Goal: Task Accomplishment & Management: Manage account settings

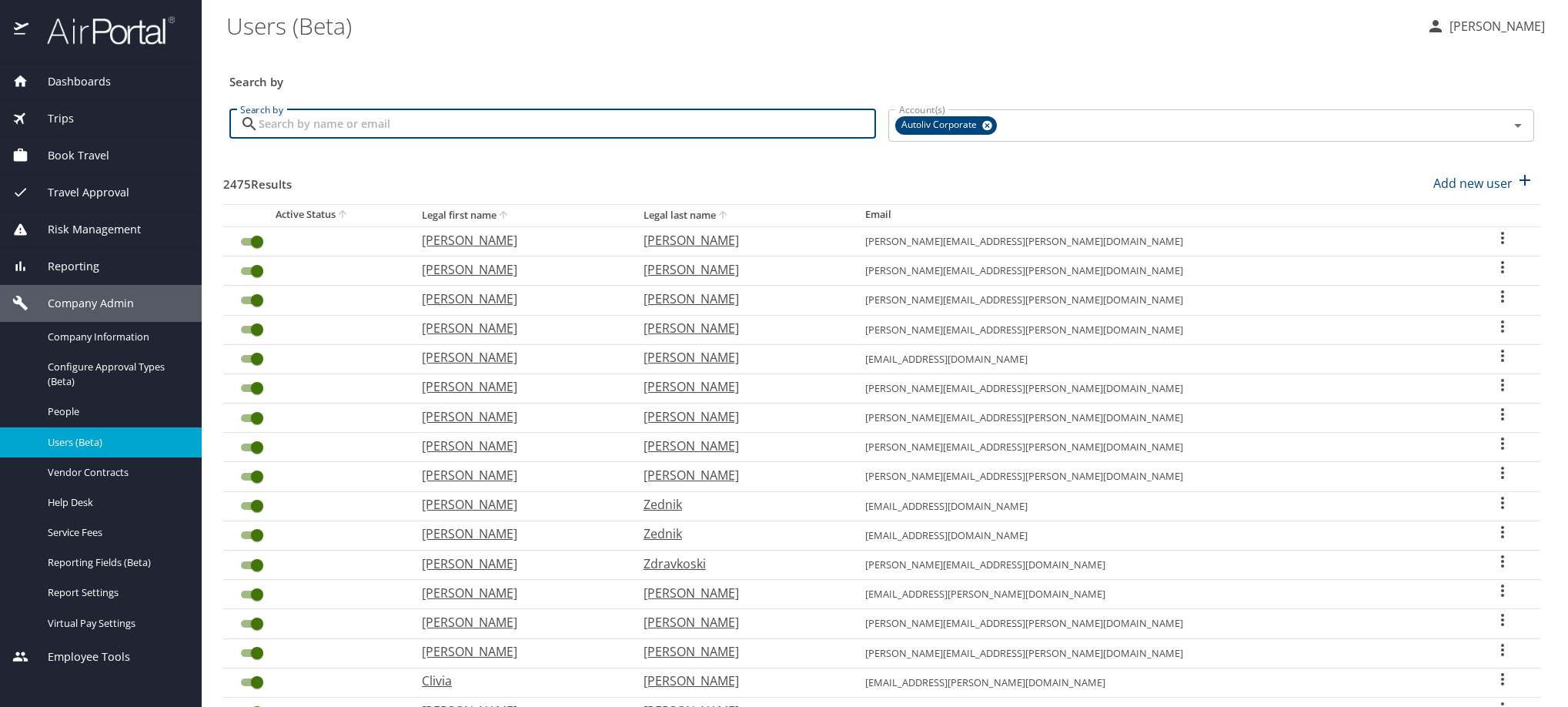
click at [468, 138] on input "Search by" at bounding box center [567, 123] width 617 height 29
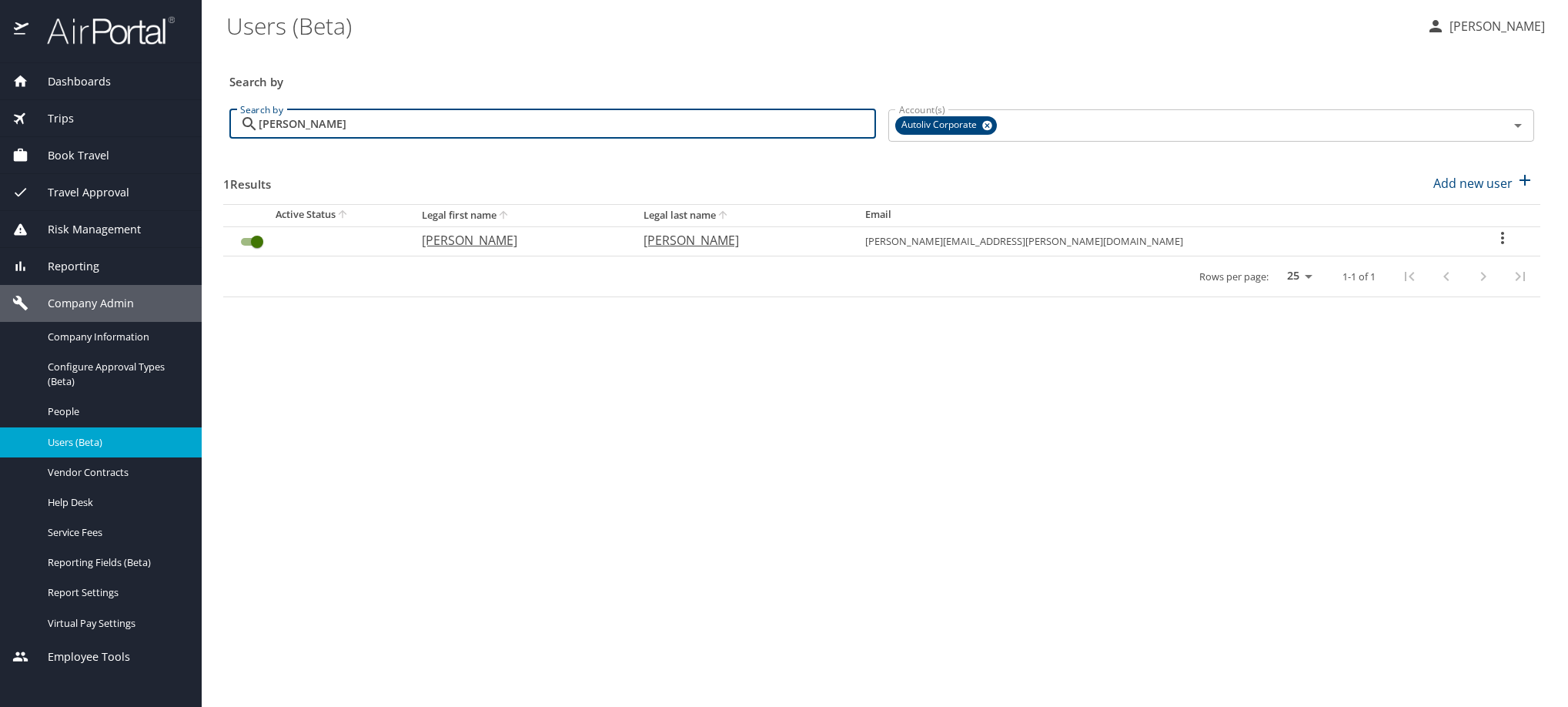
type input "[PERSON_NAME]"
click at [1494, 247] on icon "User Search Table" at bounding box center [1502, 237] width 19 height 19
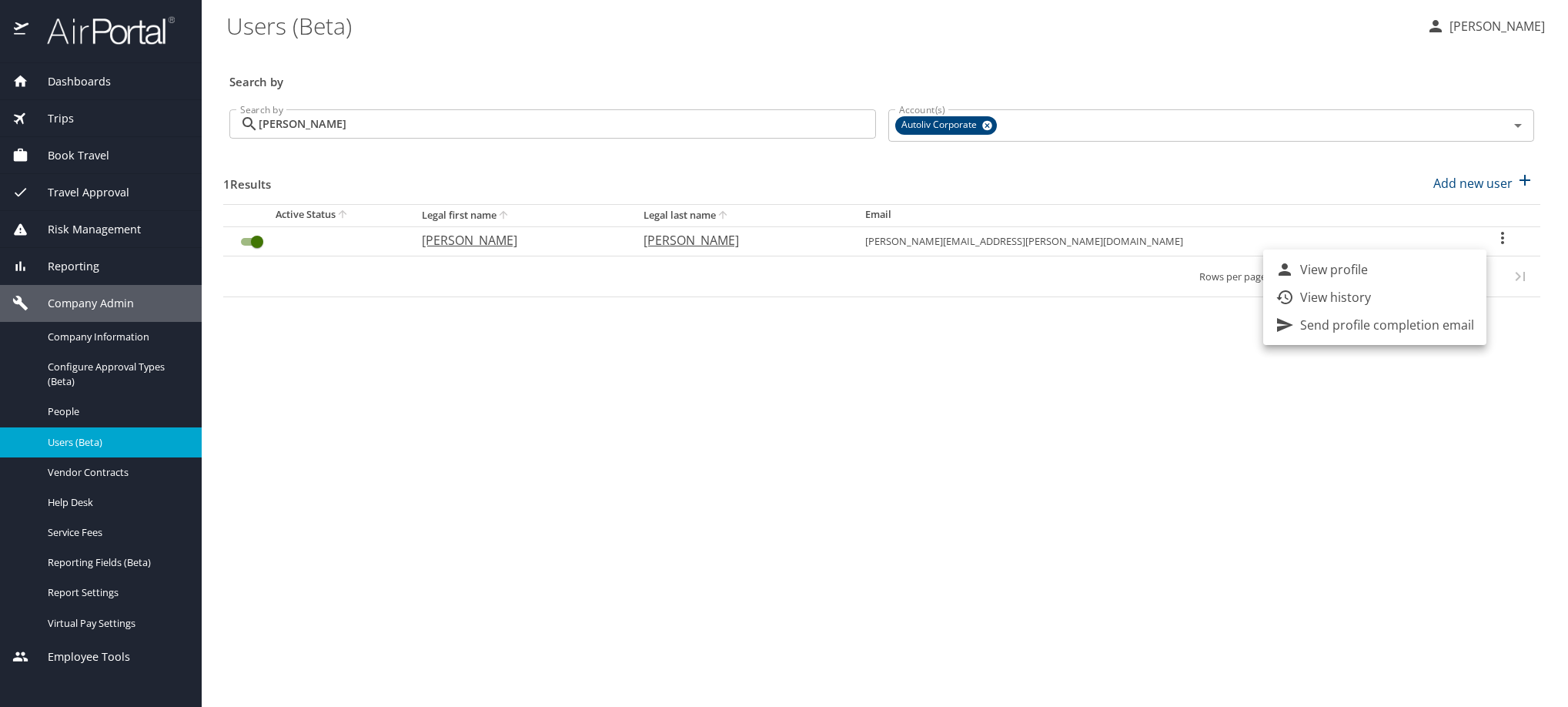
click at [1442, 276] on li "View profile" at bounding box center [1375, 269] width 223 height 27
select select "US"
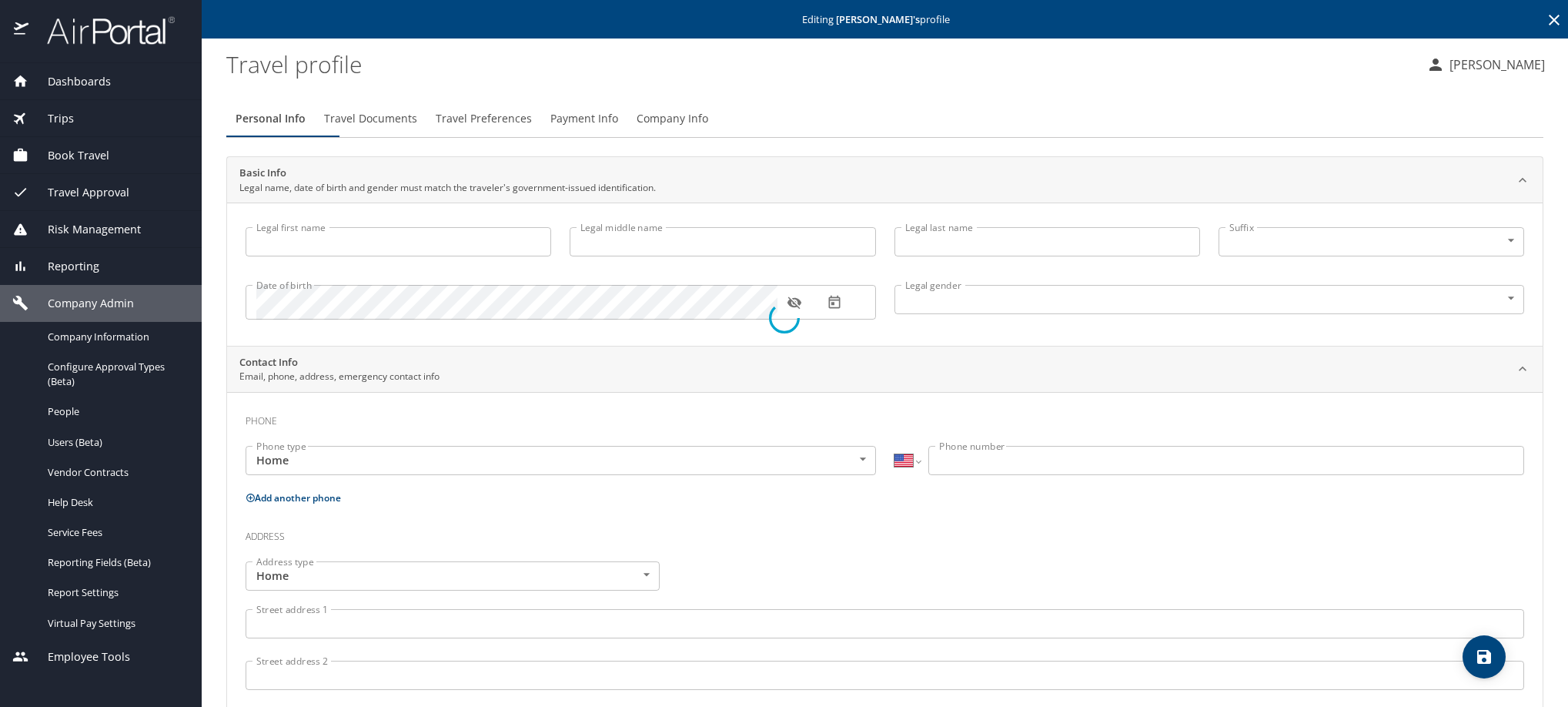
type input "[PERSON_NAME]"
type input "[DEMOGRAPHIC_DATA]"
type input "Anai"
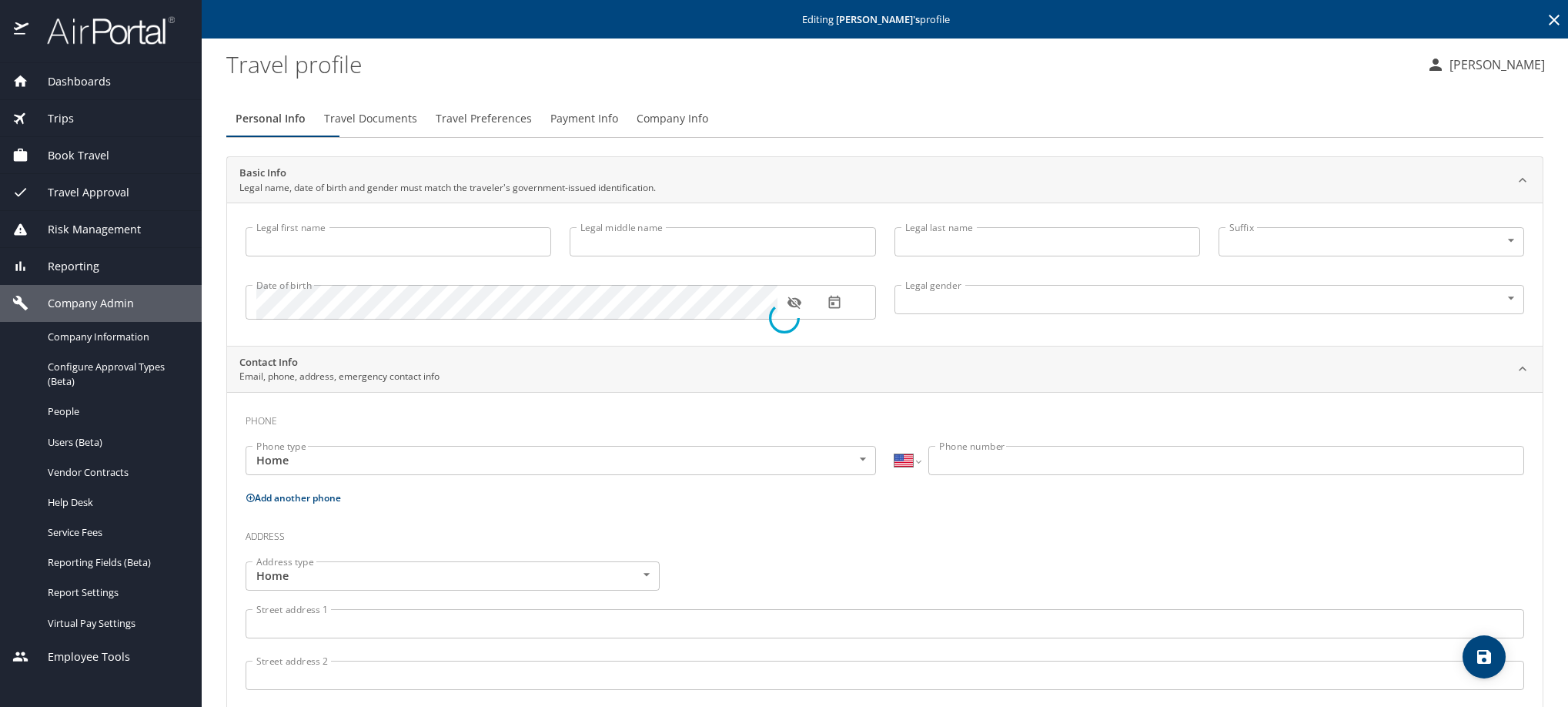
type input "de la [PERSON_NAME]"
select select "MX"
type input "[PHONE_NUMBER]"
type input "[EMAIL_ADDRESS][DOMAIN_NAME]"
select select "MX"
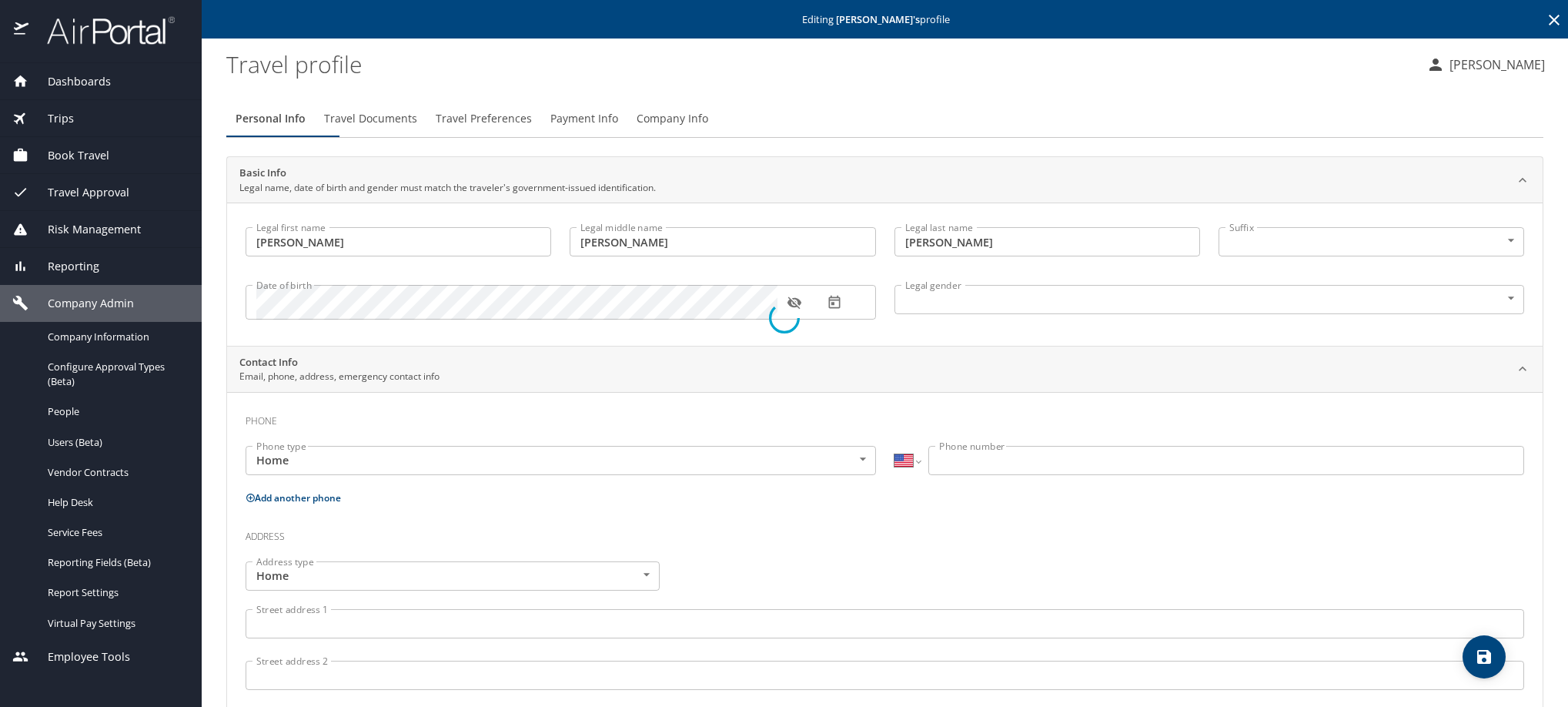
select select "MX"
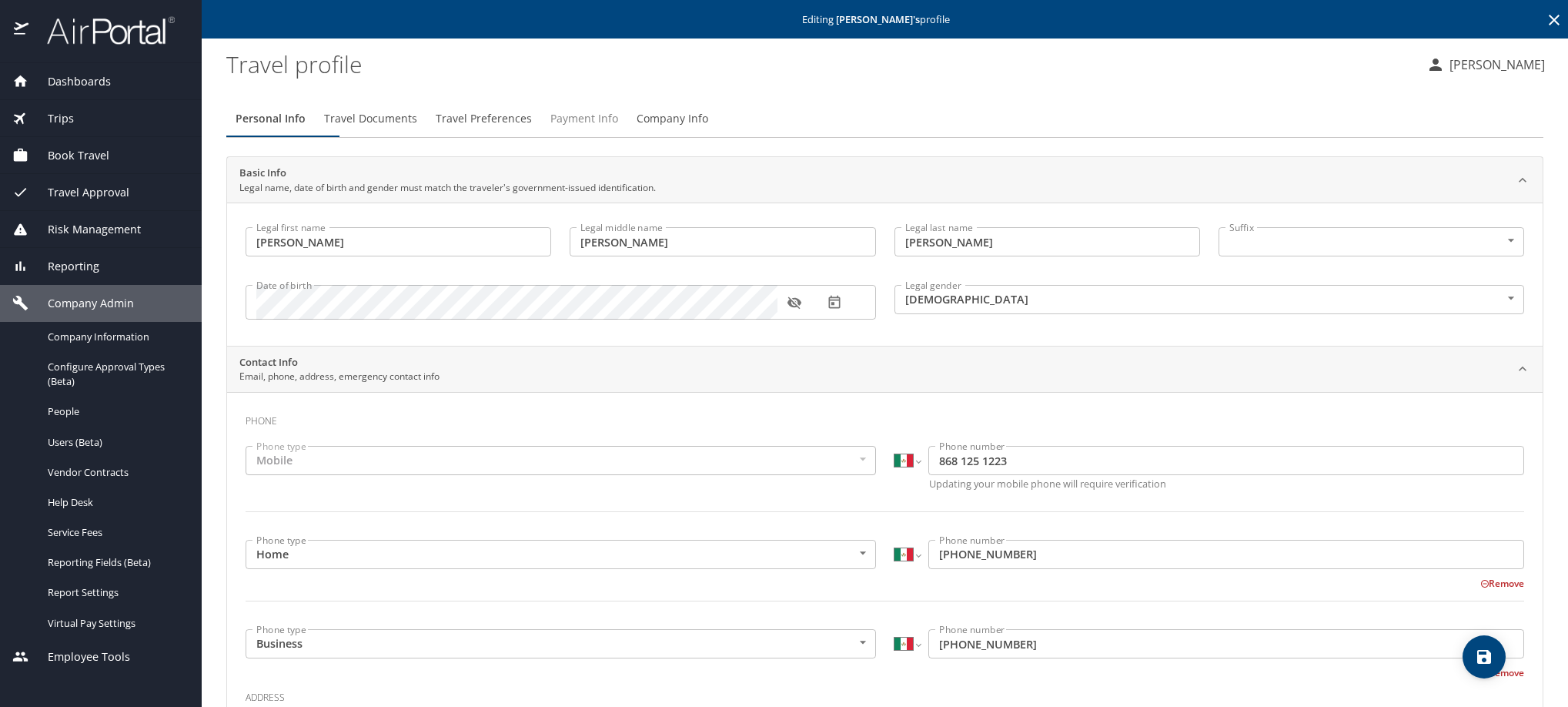
click at [618, 128] on span "Payment Info" at bounding box center [584, 119] width 67 height 19
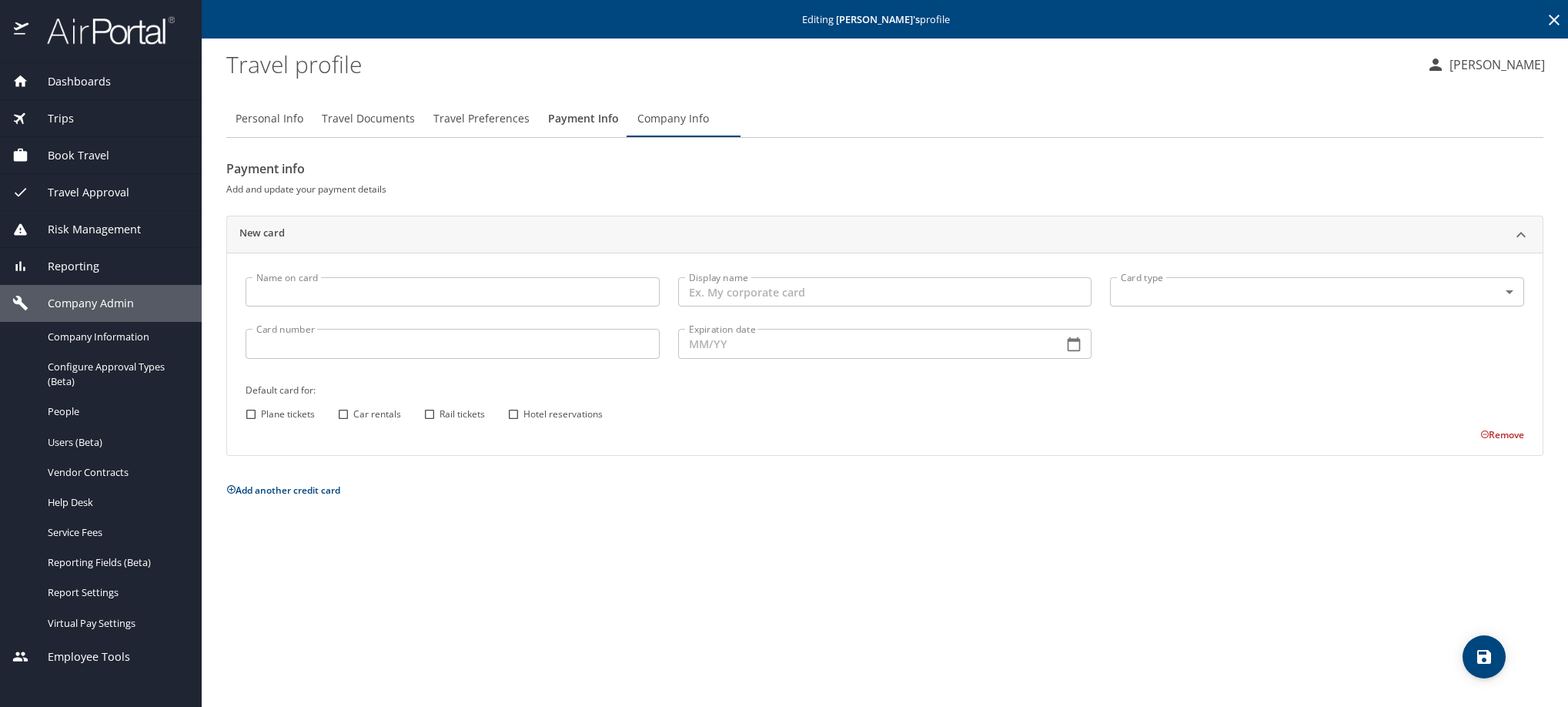
click at [1545, 28] on icon at bounding box center [1554, 19] width 19 height 19
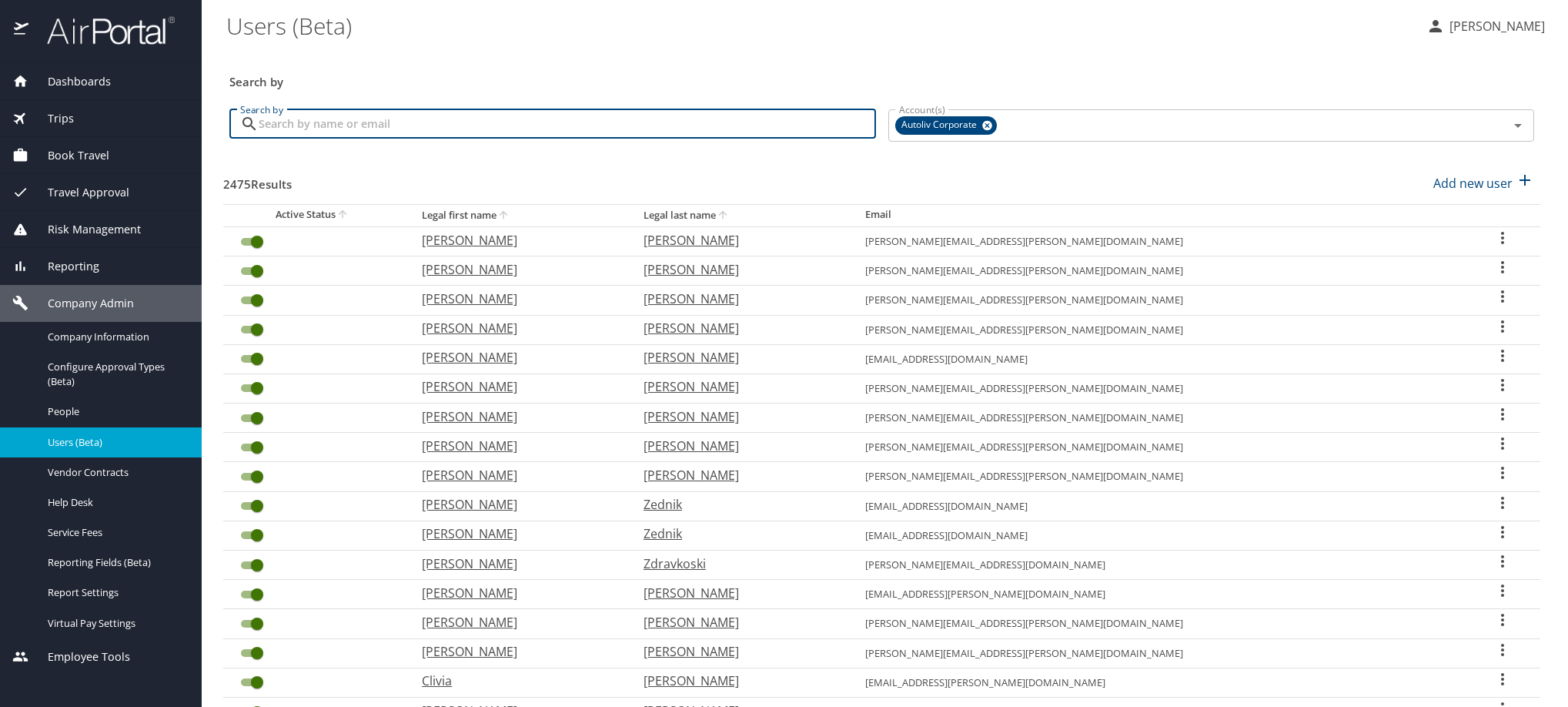
click at [423, 138] on input "Search by" at bounding box center [567, 123] width 617 height 29
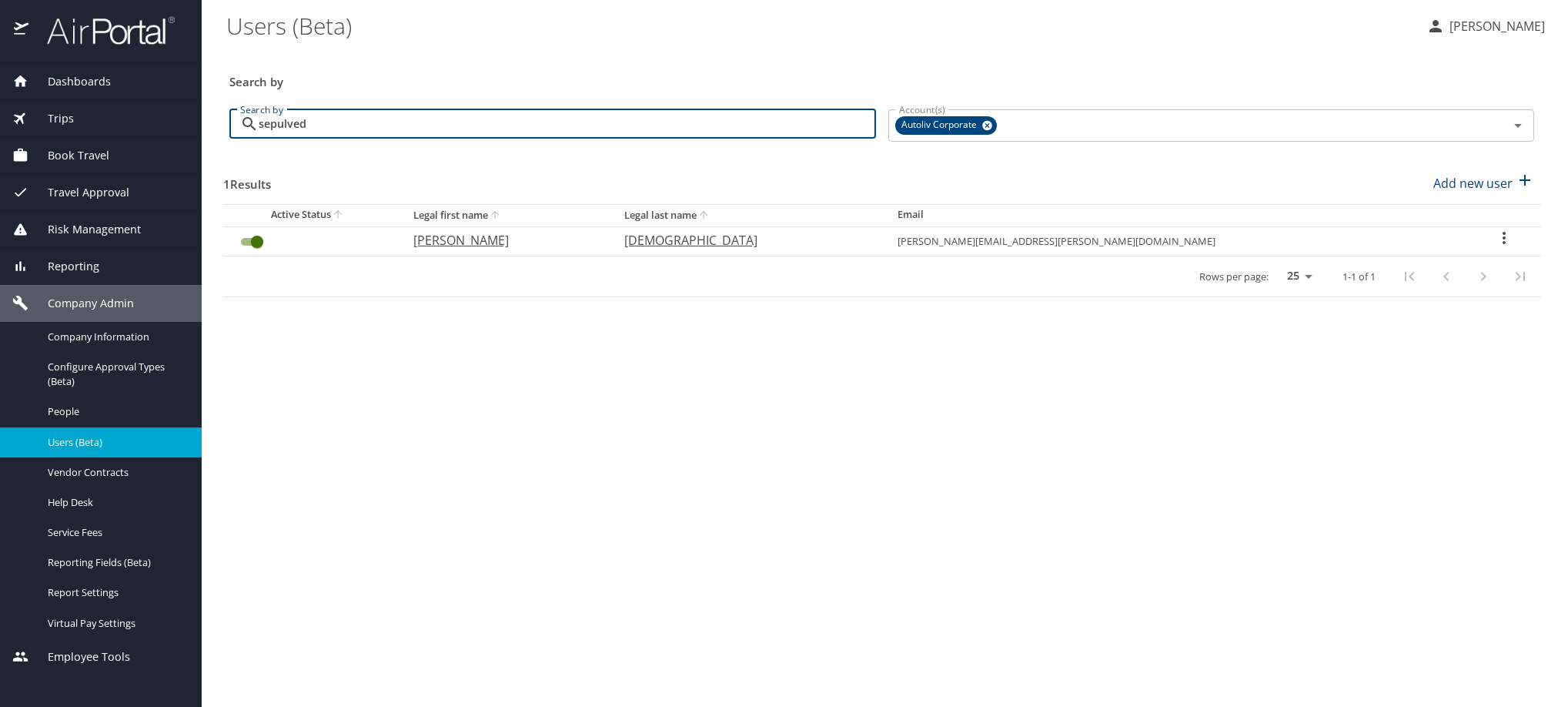
type input "sepulved"
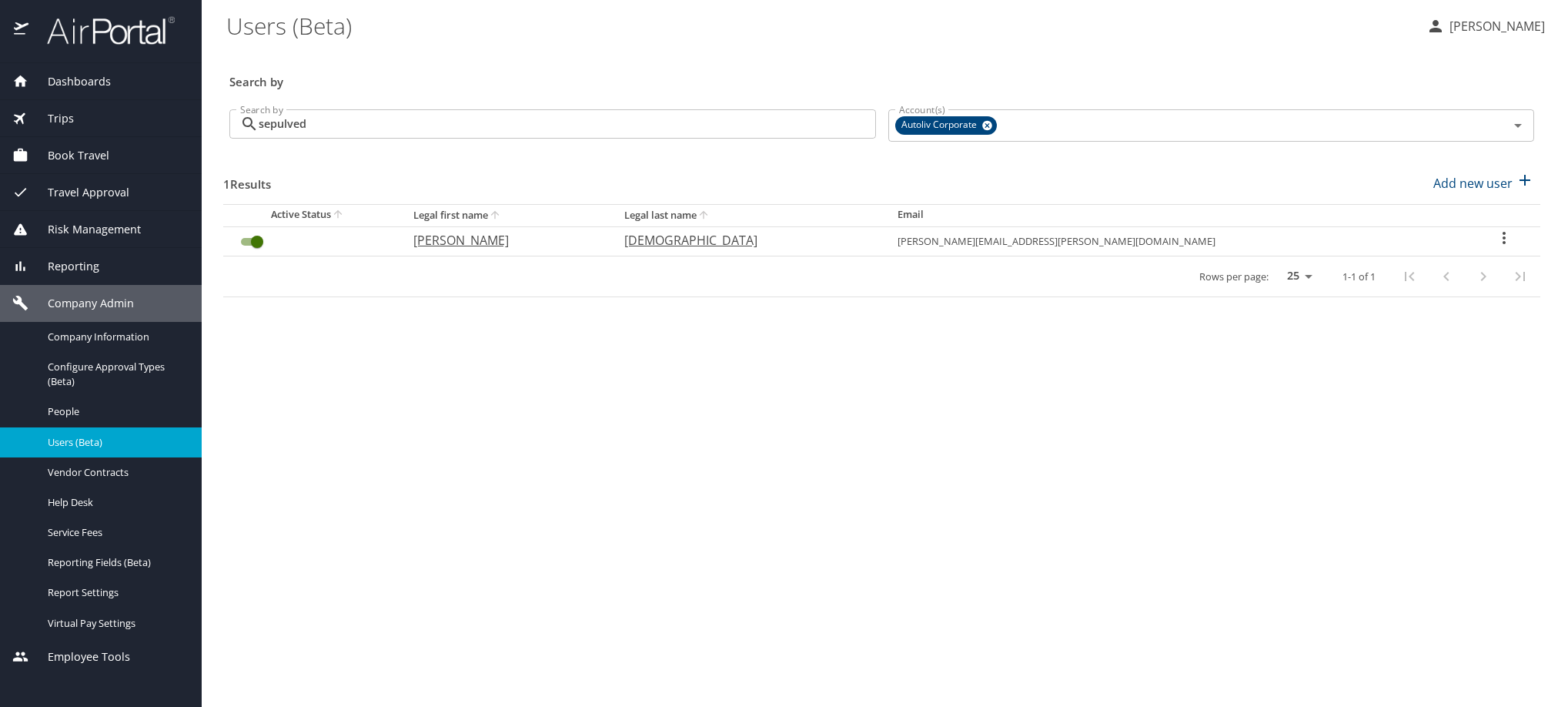
click at [1495, 247] on icon "User Search Table" at bounding box center [1504, 237] width 19 height 19
click at [1369, 270] on p "View profile" at bounding box center [1334, 269] width 67 height 19
select select "US"
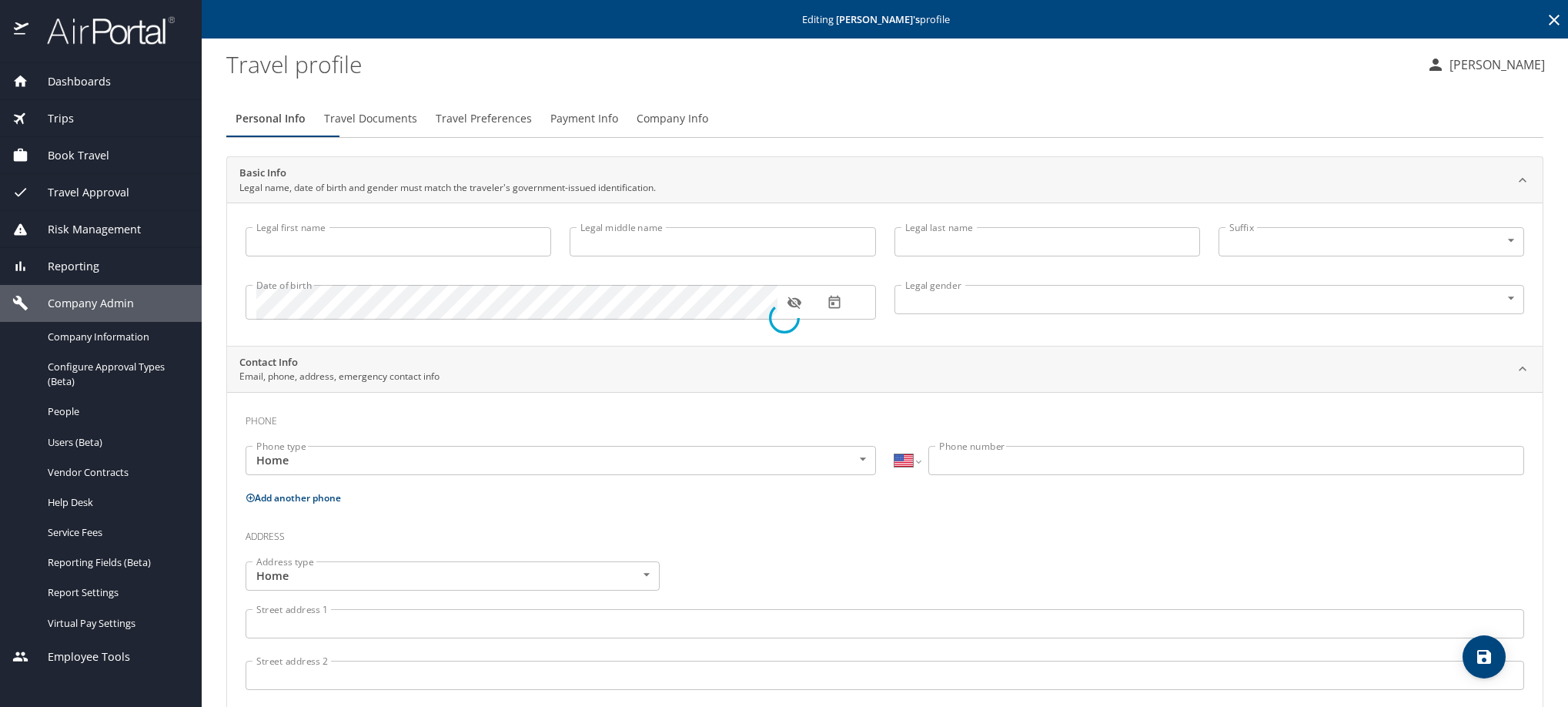
type input "[PERSON_NAME]"
type input "[DEMOGRAPHIC_DATA]"
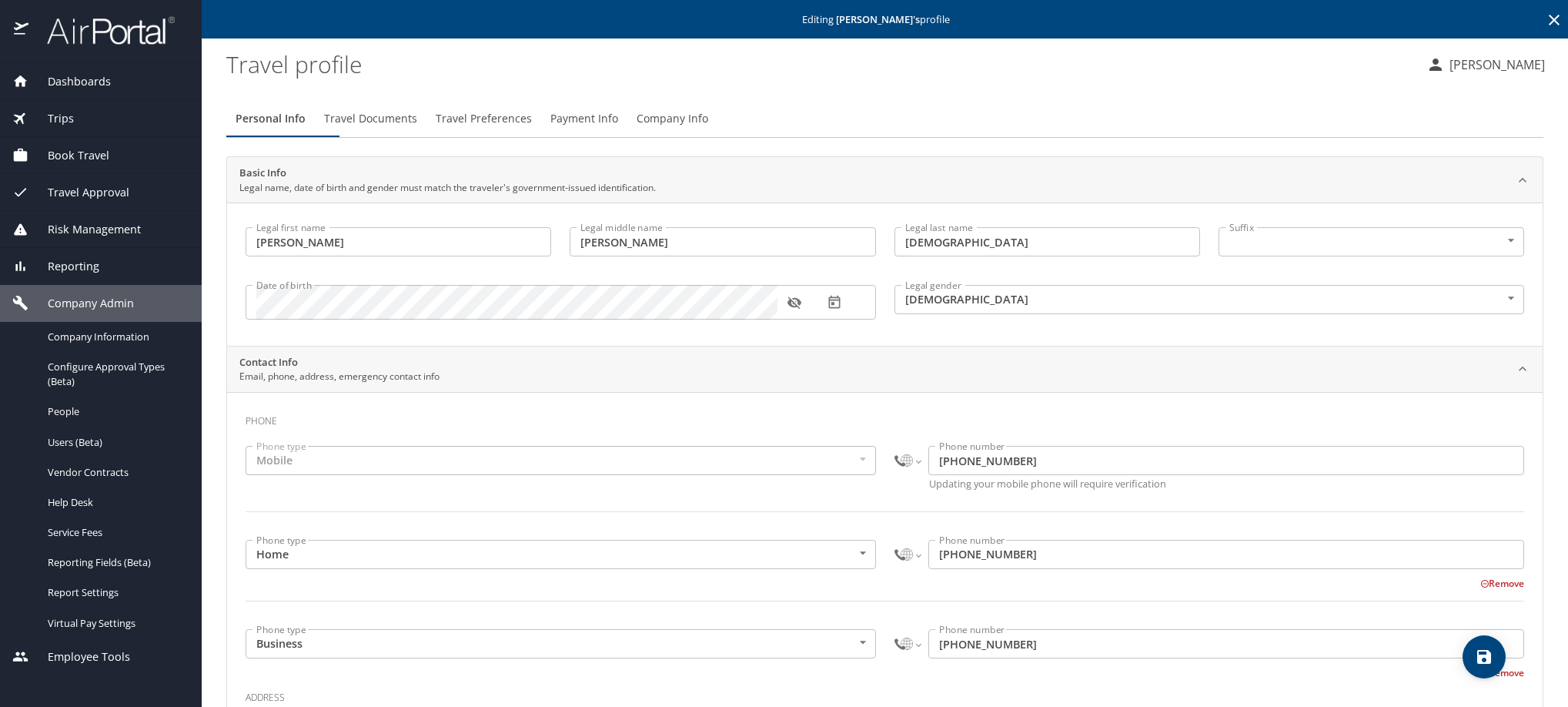
click at [618, 128] on span "Payment Info" at bounding box center [584, 119] width 67 height 19
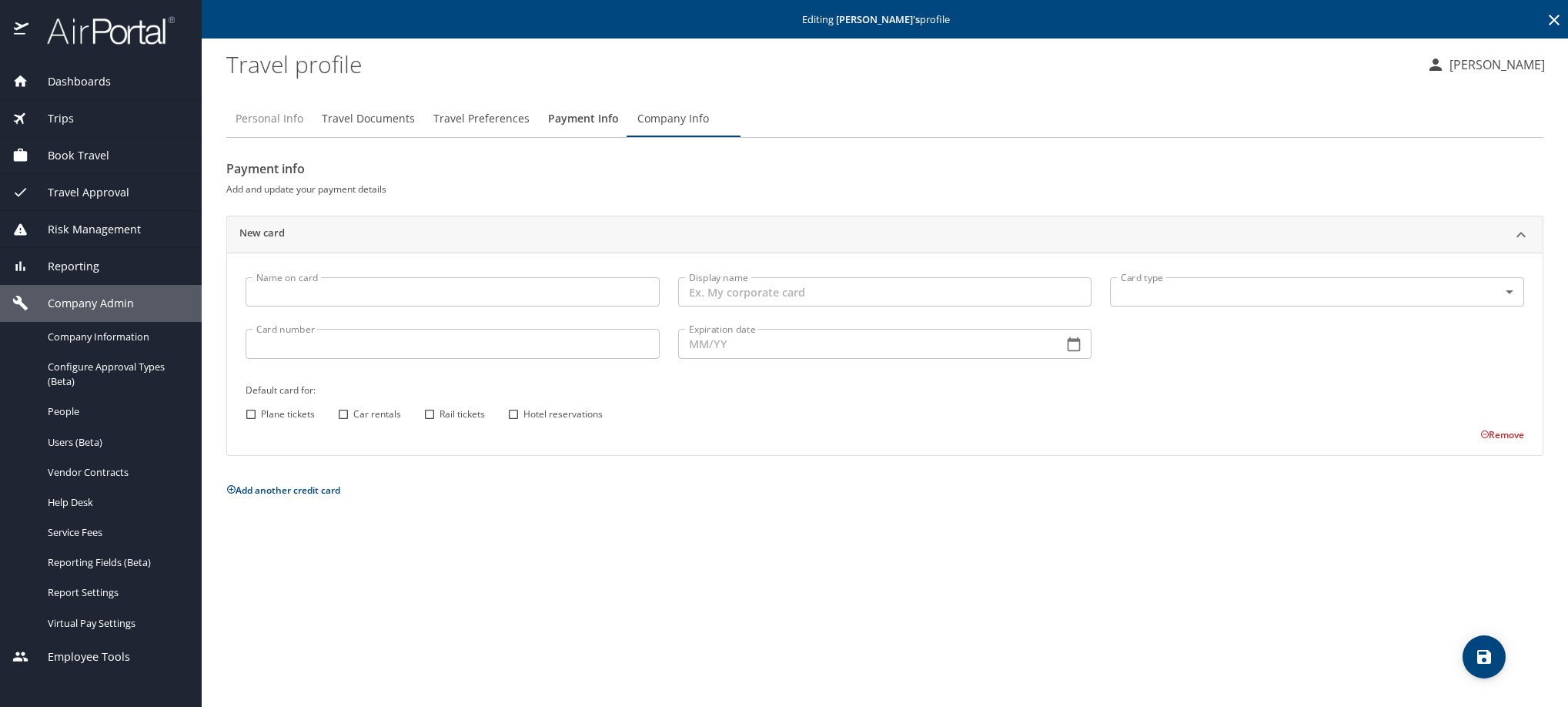
click at [277, 128] on span "Personal Info" at bounding box center [269, 119] width 67 height 19
select select "US"
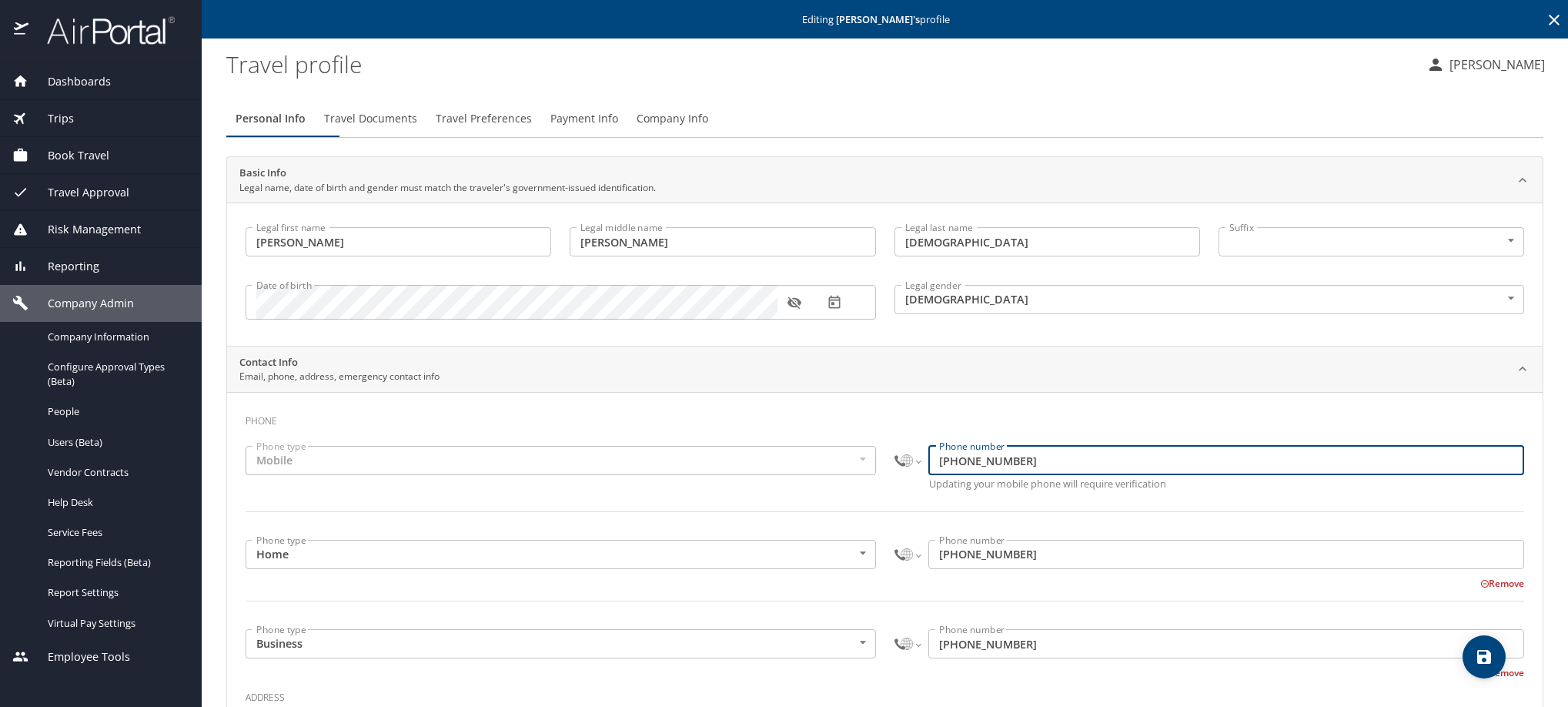
drag, startPoint x: 1066, startPoint y: 486, endPoint x: 860, endPoint y: 491, distance: 206.1
click at [860, 491] on div "Phone type Mobile Mobile Phone type International [GEOGRAPHIC_DATA] [GEOGRAPHIC…" at bounding box center [885, 488] width 1298 height 103
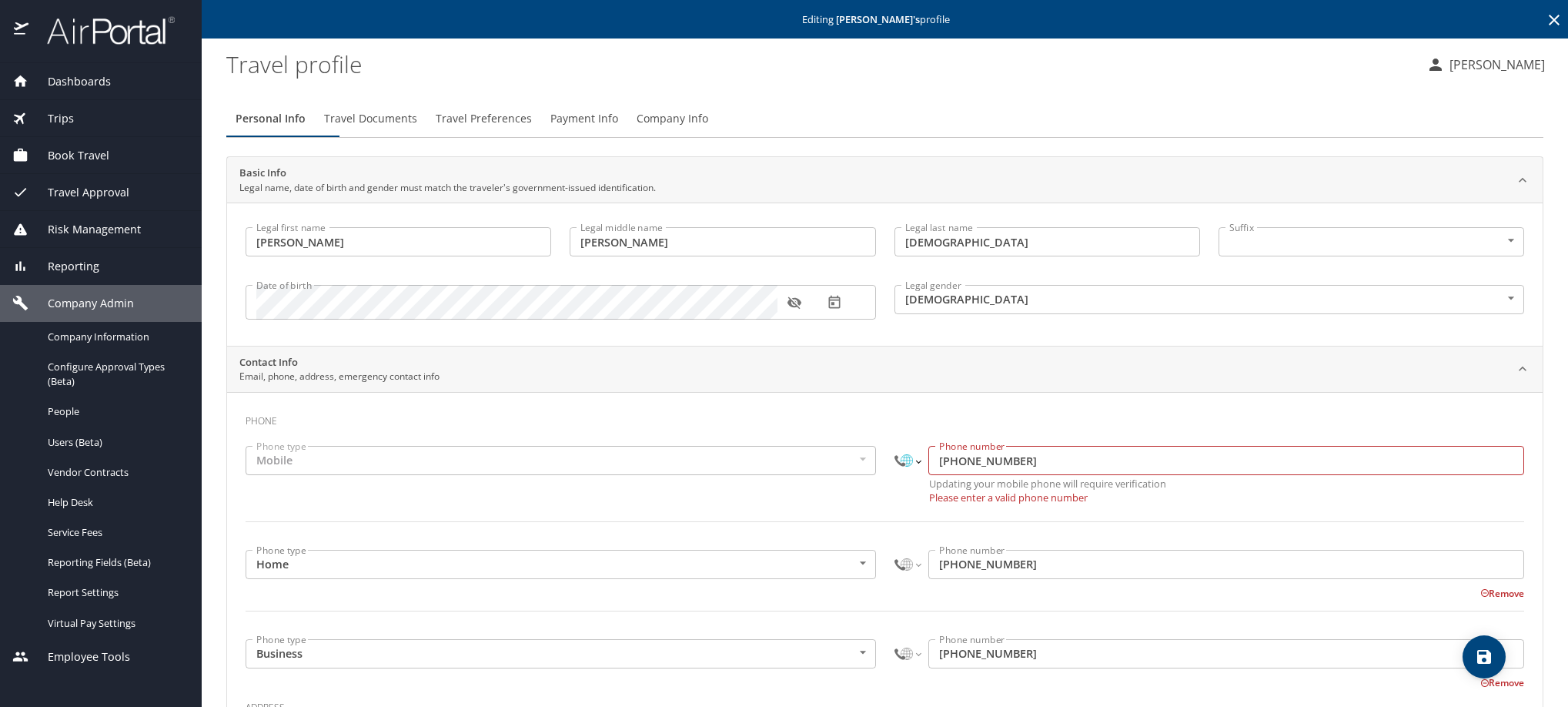
click at [895, 475] on select "International [GEOGRAPHIC_DATA] [GEOGRAPHIC_DATA] [GEOGRAPHIC_DATA] [GEOGRAPHIC…" at bounding box center [908, 460] width 27 height 29
select select "MX"
click at [895, 467] on select "International [GEOGRAPHIC_DATA] [GEOGRAPHIC_DATA] [GEOGRAPHIC_DATA] [GEOGRAPHIC…" at bounding box center [908, 460] width 27 height 29
paste input "449 129 9054"
type input "449 129 9054"
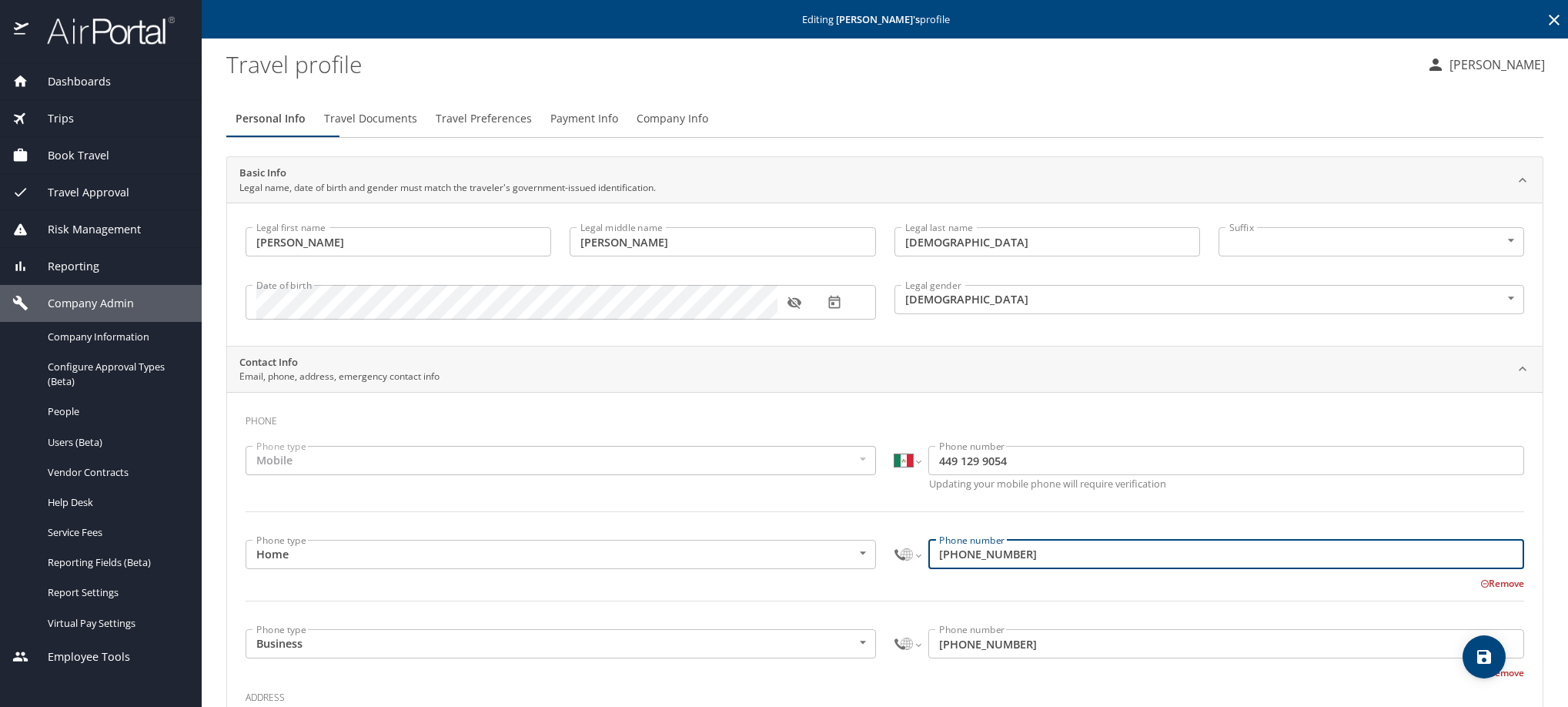
drag, startPoint x: 1102, startPoint y: 602, endPoint x: 873, endPoint y: 598, distance: 229.0
click at [873, 598] on div "Phone type Home Home Phone type International [GEOGRAPHIC_DATA] [GEOGRAPHIC_DAT…" at bounding box center [885, 579] width 1298 height 98
click at [895, 569] on select "International [GEOGRAPHIC_DATA] [GEOGRAPHIC_DATA] [GEOGRAPHIC_DATA] [GEOGRAPHIC…" at bounding box center [908, 554] width 27 height 29
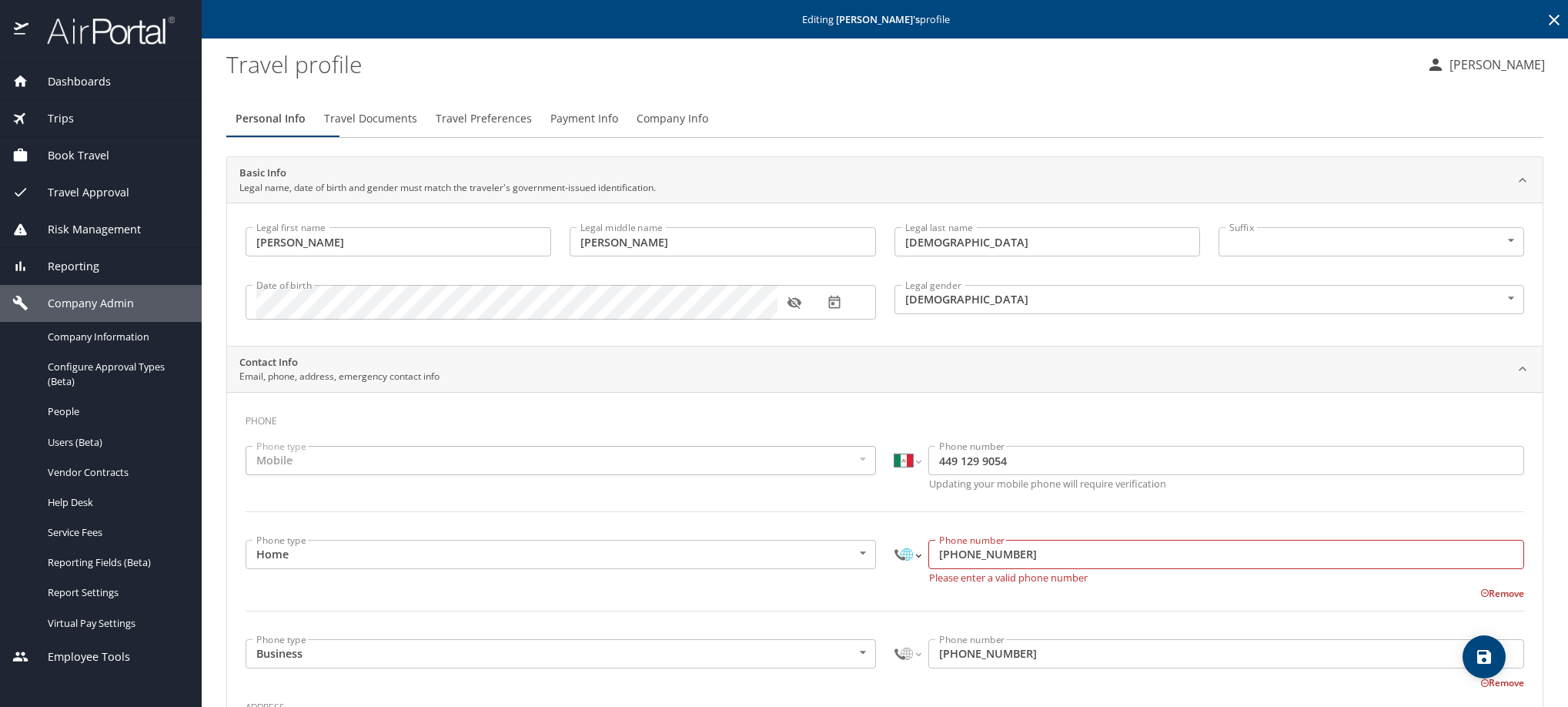
select select "MX"
click at [895, 569] on select "International [GEOGRAPHIC_DATA] [GEOGRAPHIC_DATA] [GEOGRAPHIC_DATA] [GEOGRAPHIC…" at bounding box center [908, 554] width 27 height 29
paste input "[PHONE_NUMBER]"
type input "[PHONE_NUMBER]"
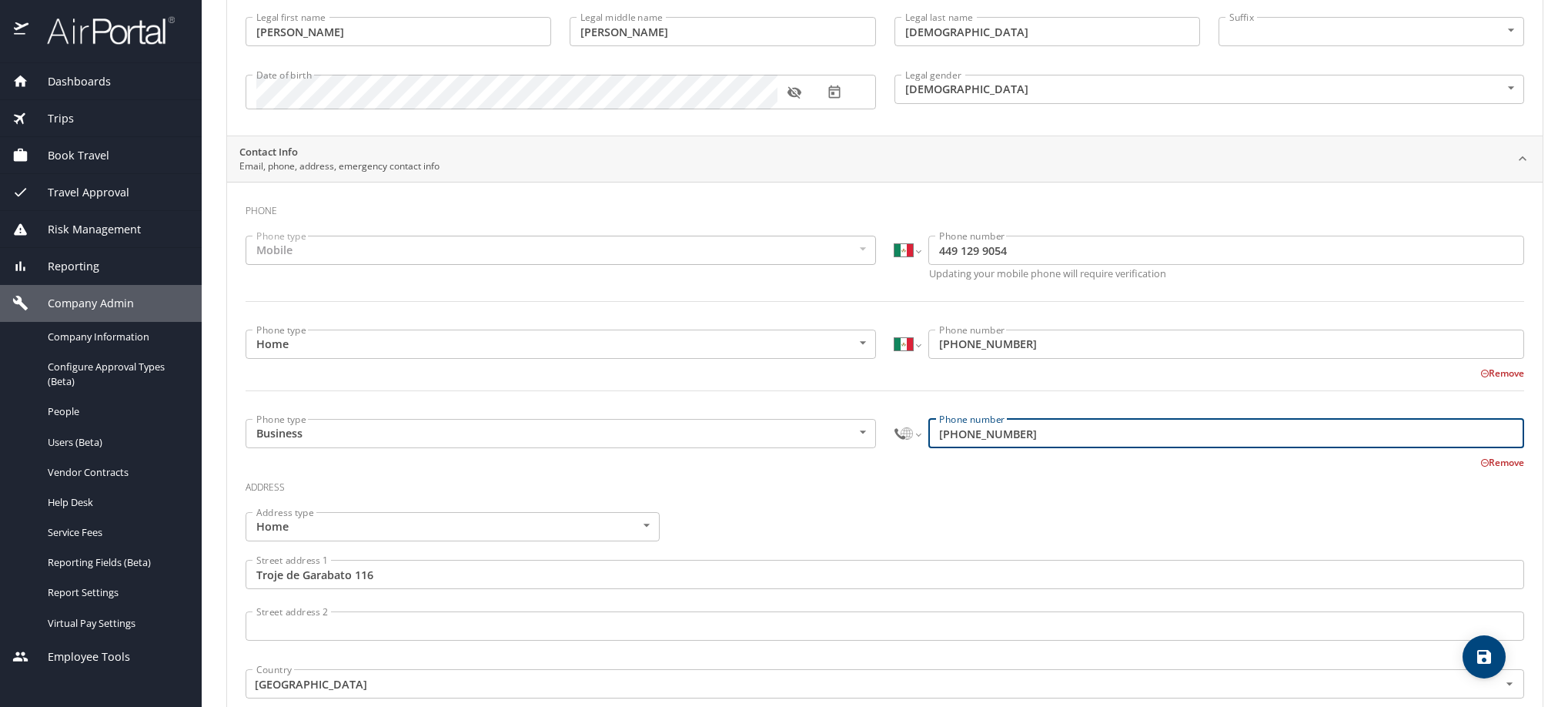
drag, startPoint x: 1098, startPoint y: 697, endPoint x: 890, endPoint y: 697, distance: 208.0
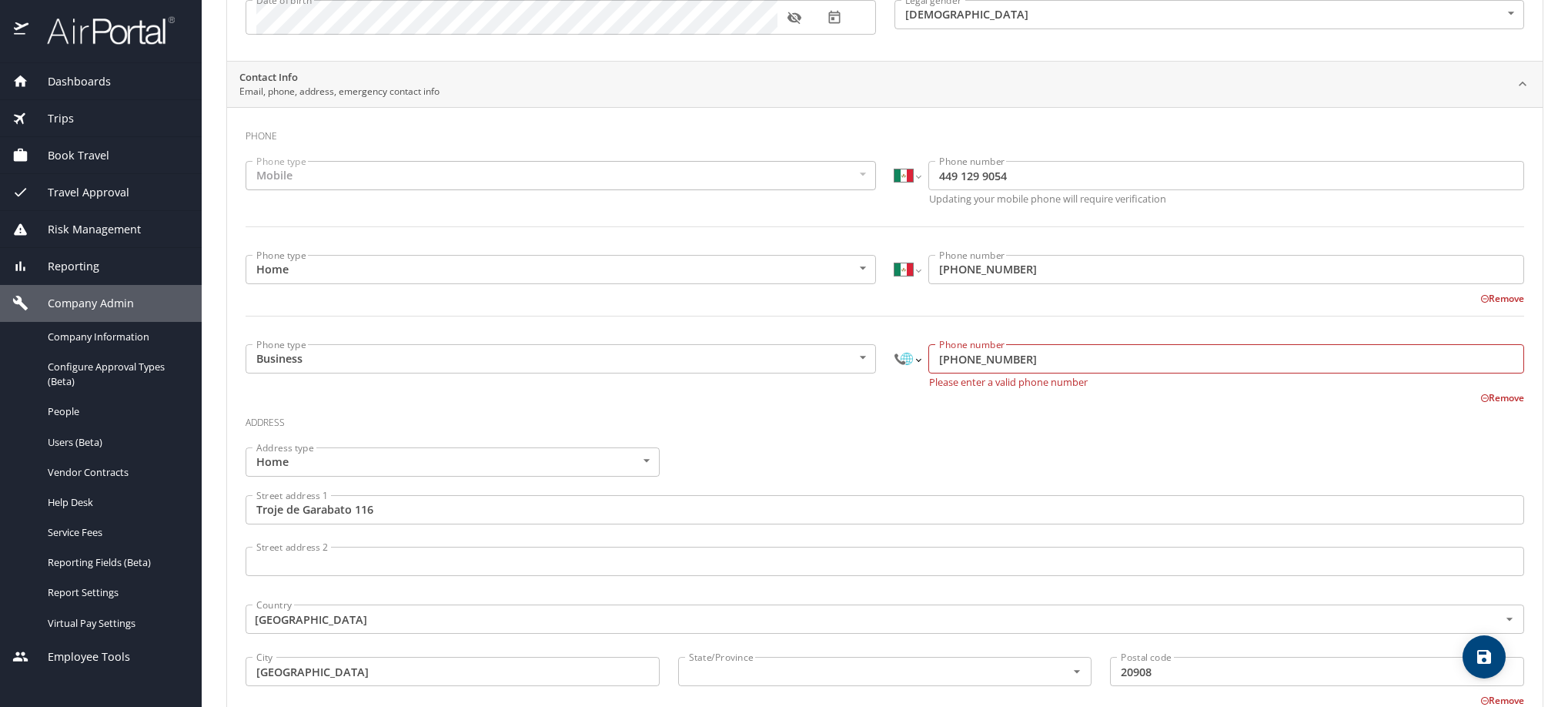
click at [904, 374] on select "International [GEOGRAPHIC_DATA] [GEOGRAPHIC_DATA] [GEOGRAPHIC_DATA] [GEOGRAPHIC…" at bounding box center [908, 359] width 27 height 29
select select "MX"
click at [895, 374] on select "International [GEOGRAPHIC_DATA] [GEOGRAPHIC_DATA] [GEOGRAPHIC_DATA] [GEOGRAPHIC…" at bounding box center [908, 359] width 27 height 29
paste input "449 129 9052"
type input "449 129 9052"
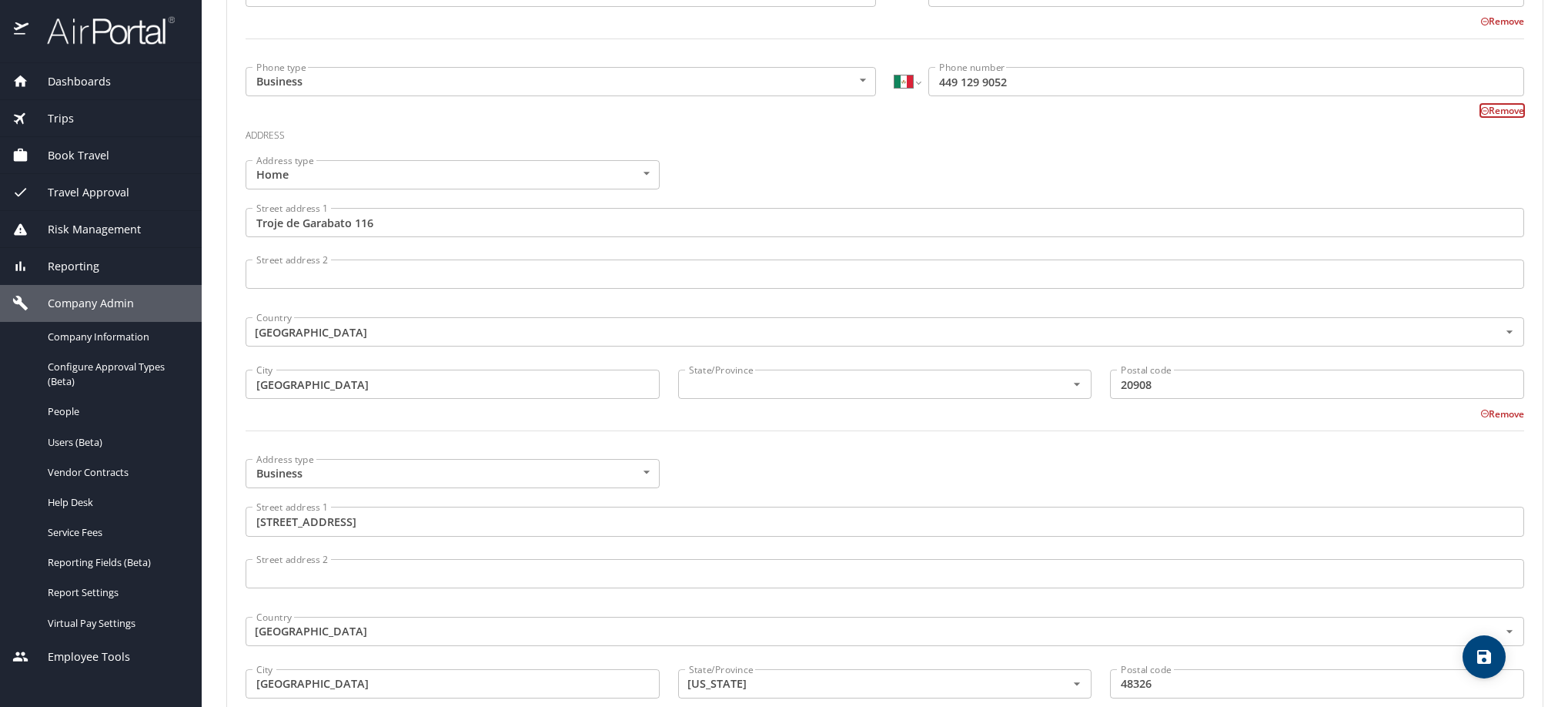
scroll to position [624, 0]
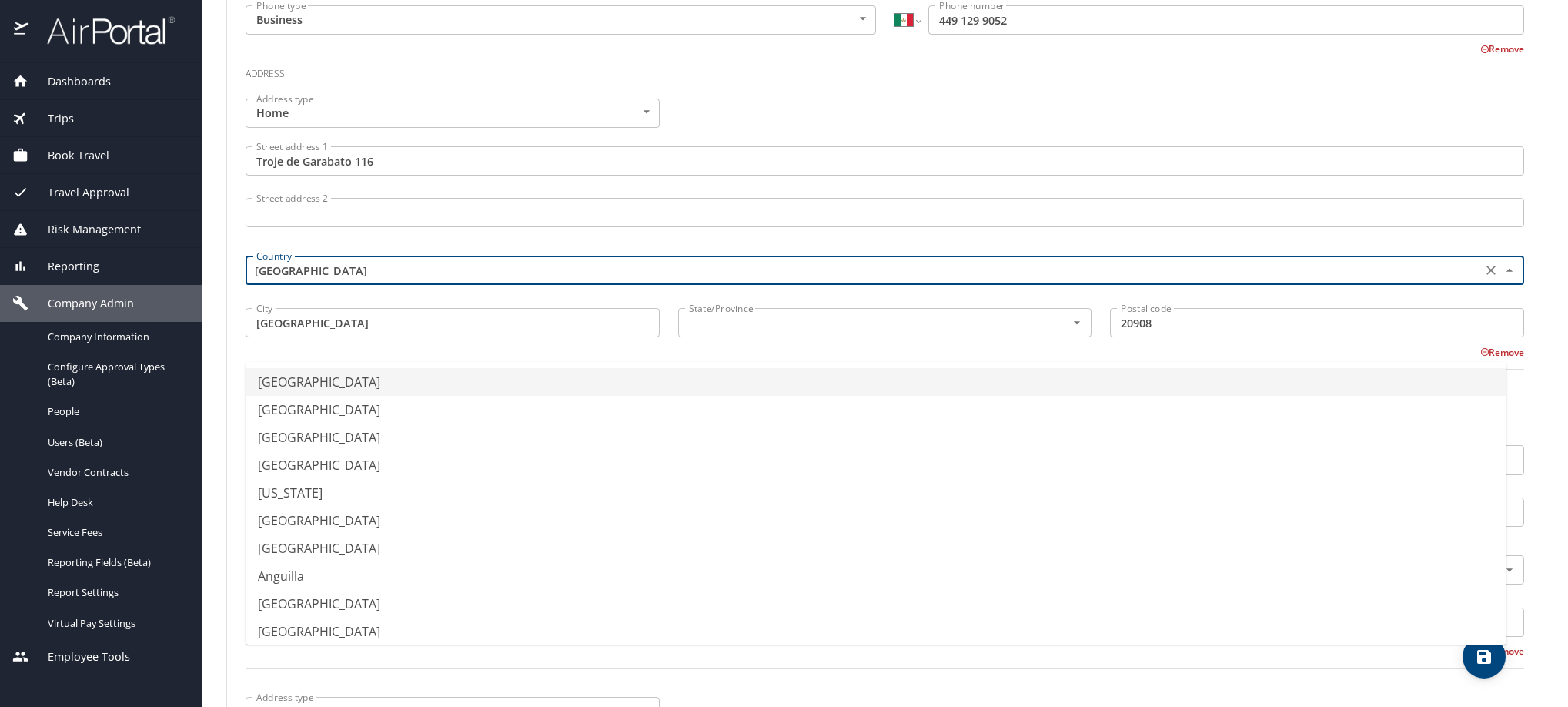
click at [389, 280] on input "[GEOGRAPHIC_DATA]" at bounding box center [862, 270] width 1224 height 20
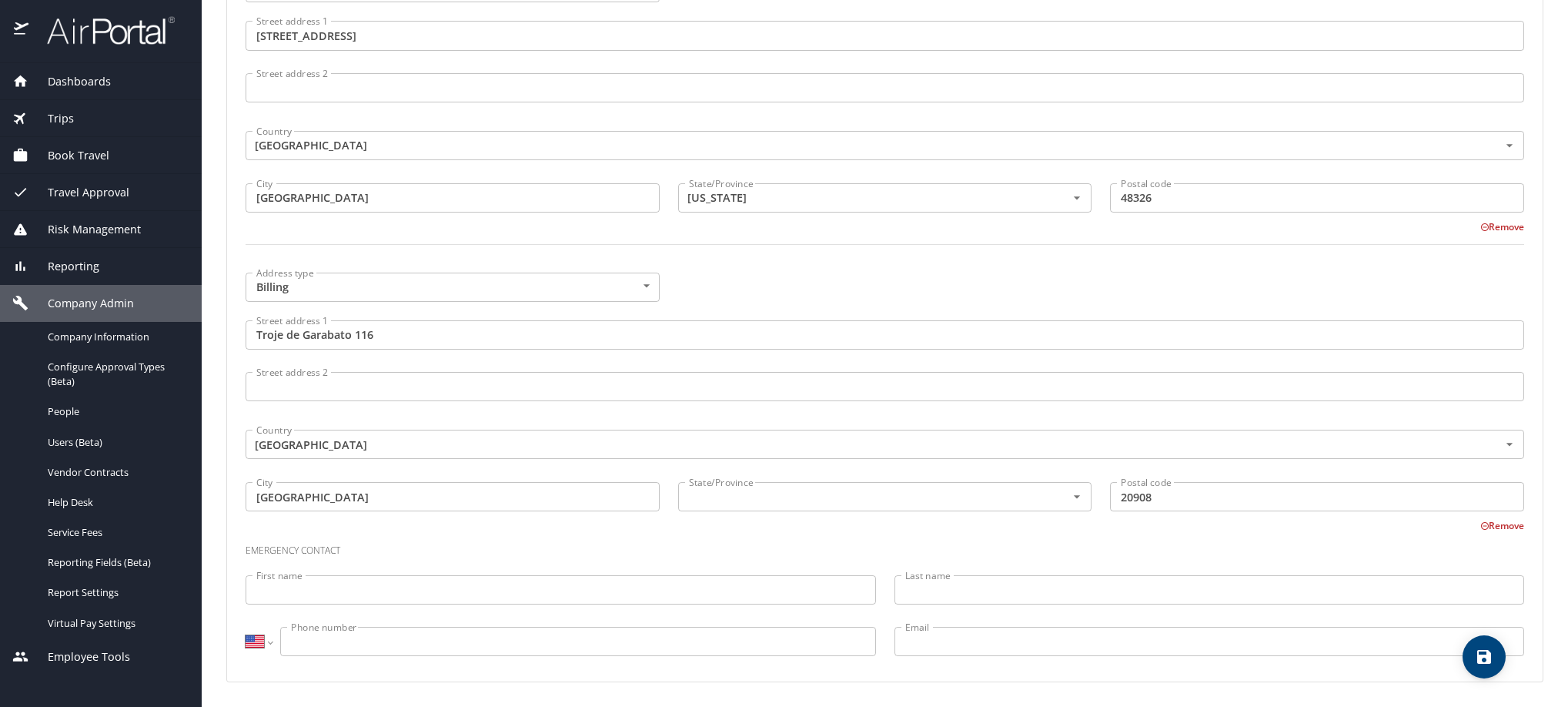
scroll to position [1208, 0]
type input "[GEOGRAPHIC_DATA]"
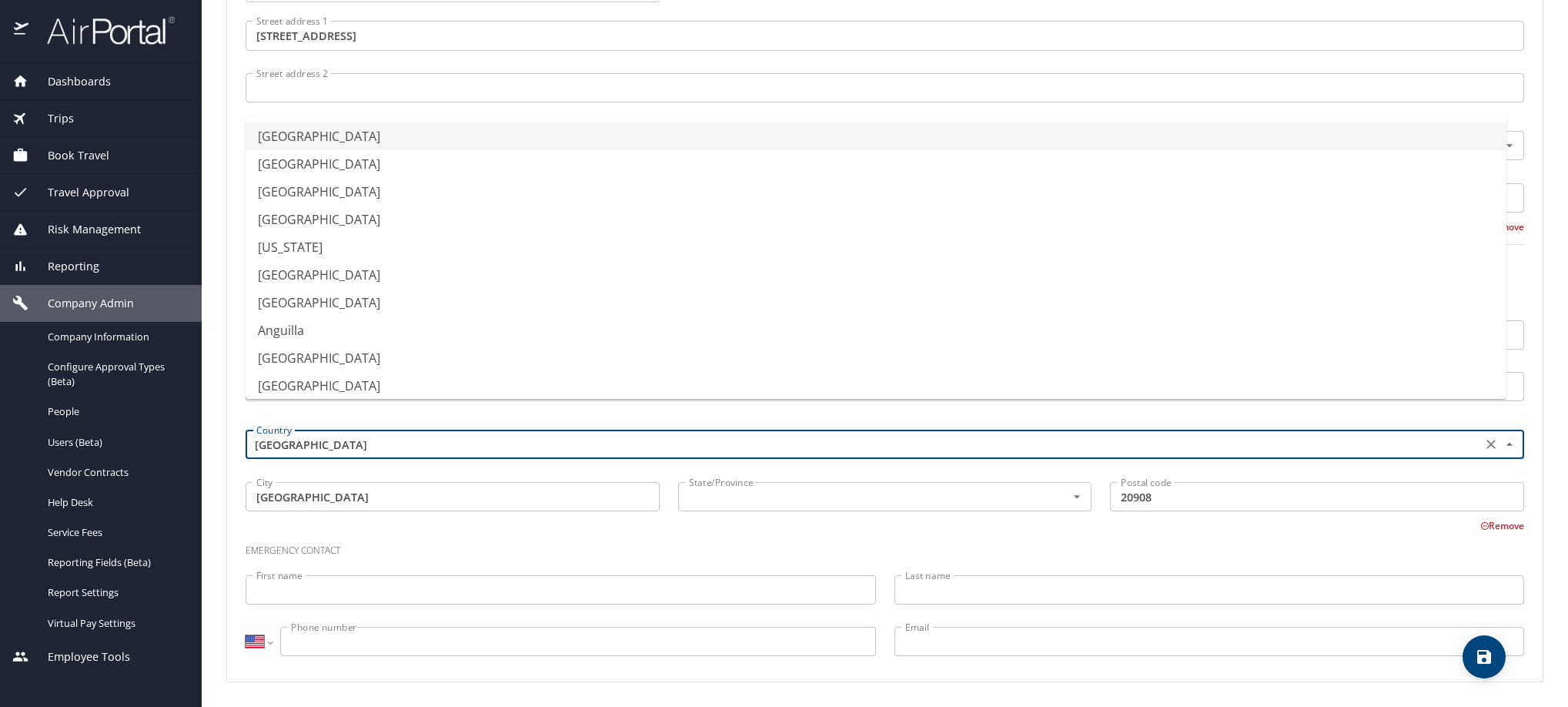
click at [400, 434] on input "[GEOGRAPHIC_DATA]" at bounding box center [862, 444] width 1224 height 20
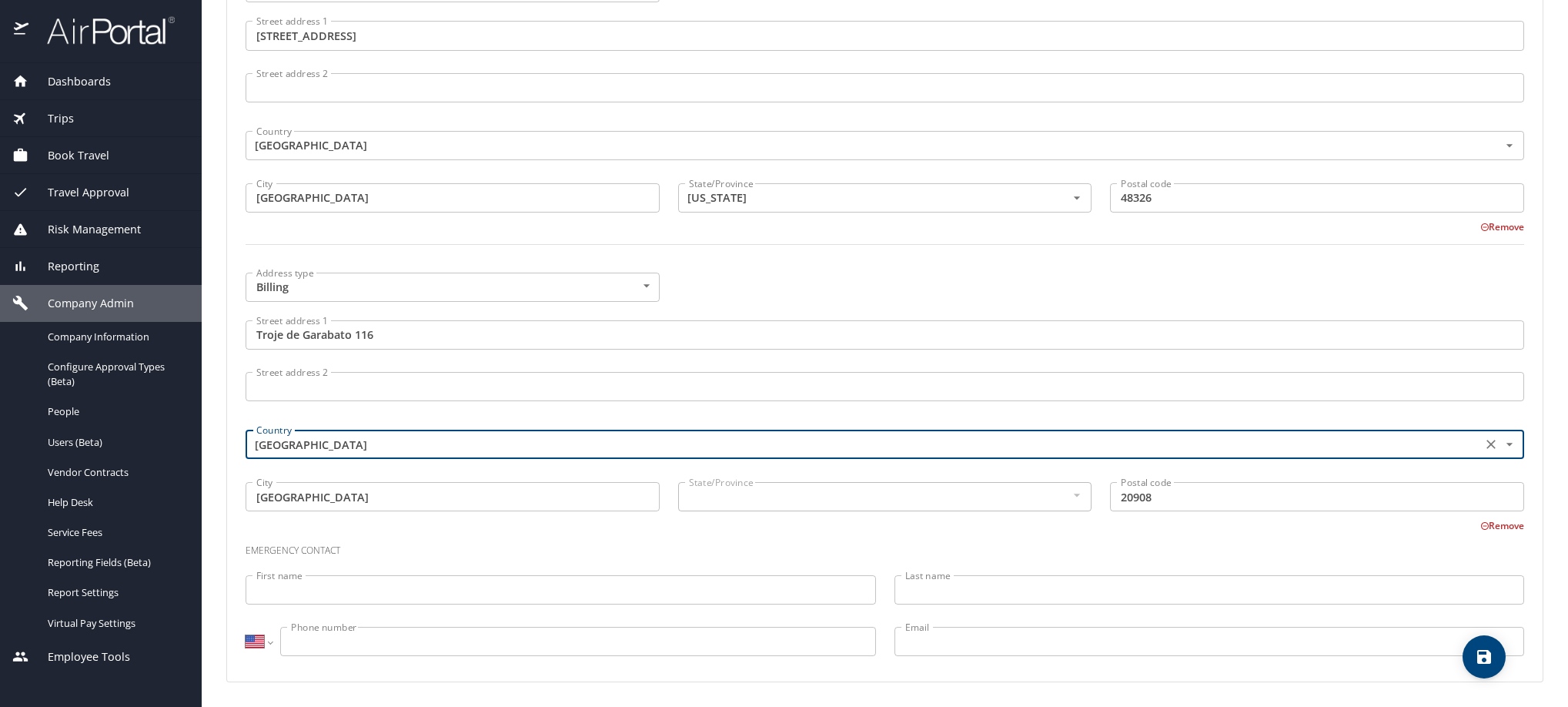
type input "[GEOGRAPHIC_DATA]"
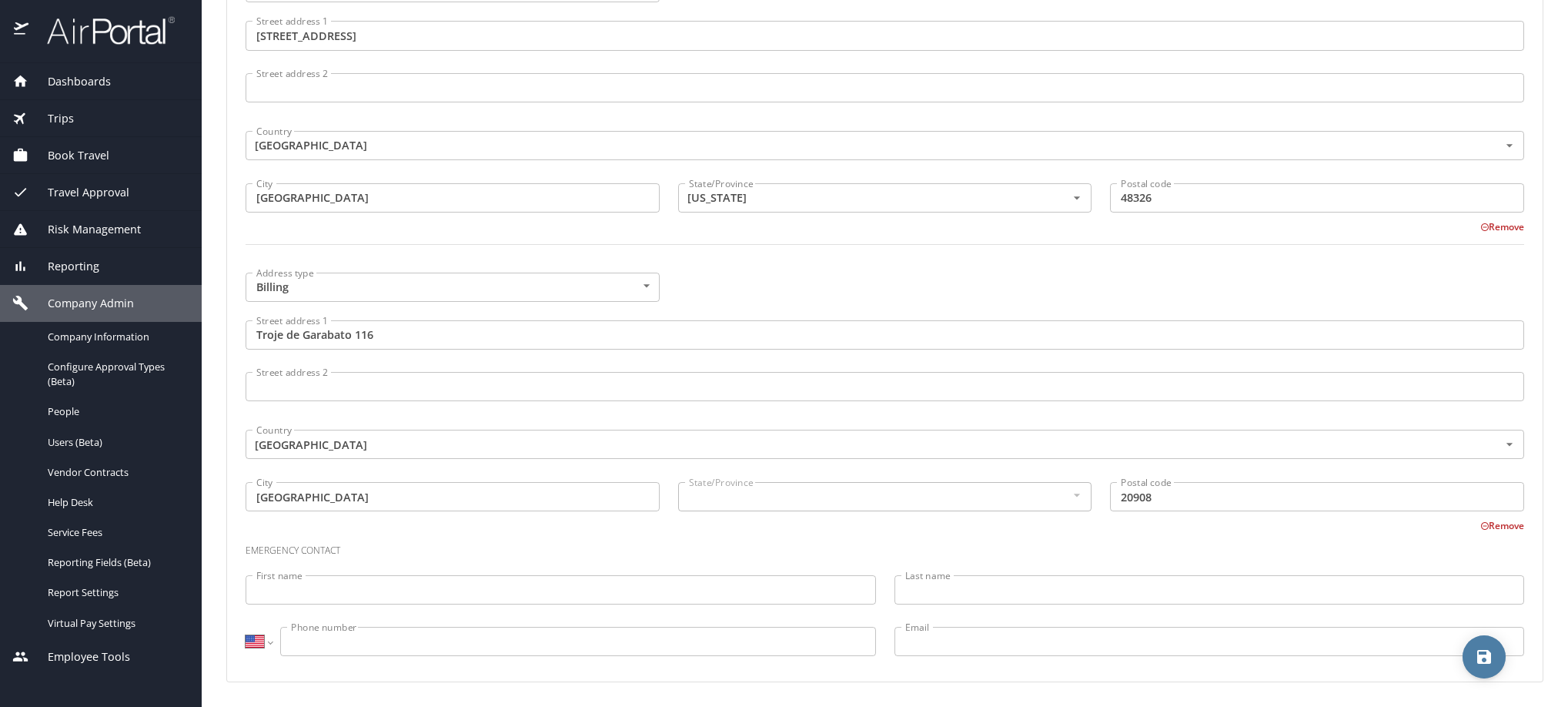
click at [1479, 662] on icon "save" at bounding box center [1485, 657] width 14 height 14
select select "MX"
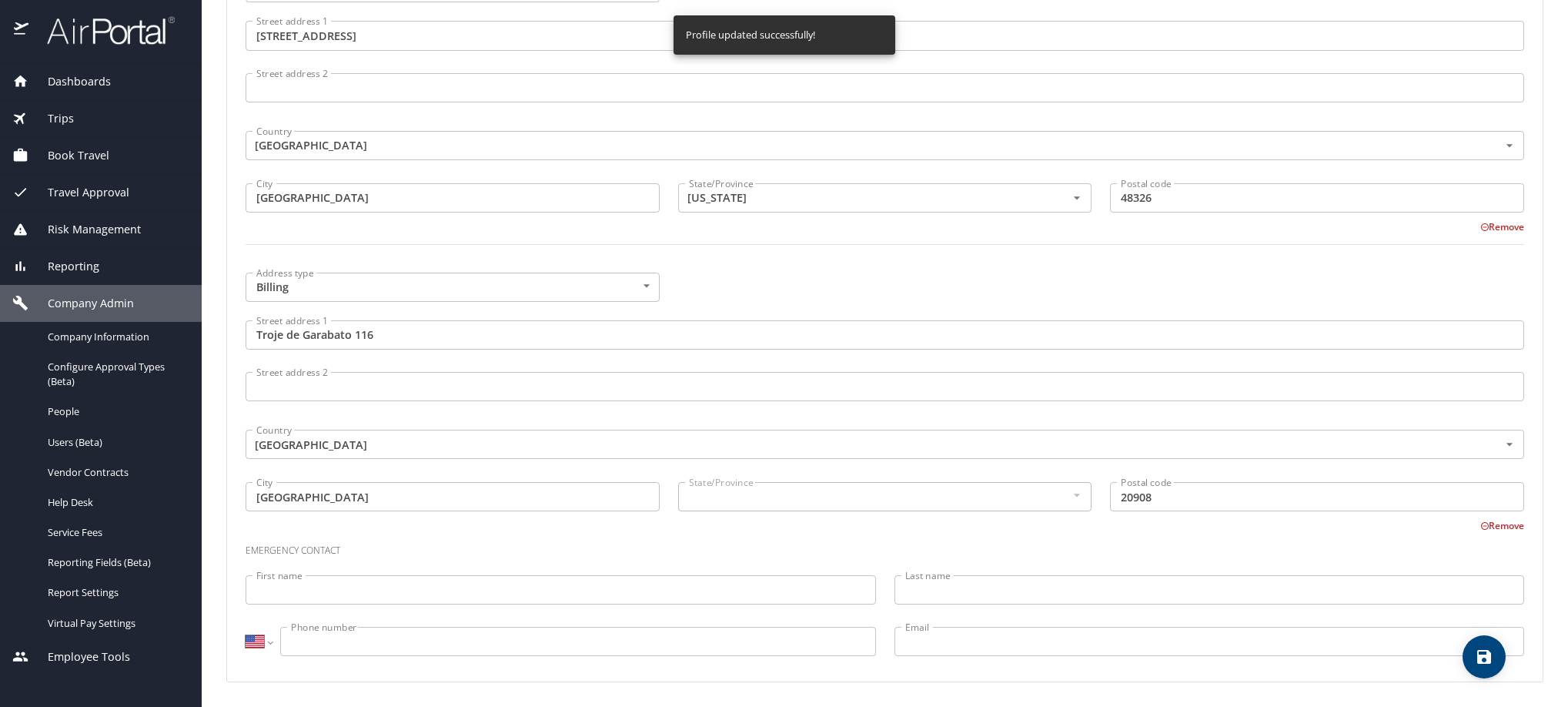
select select "MX"
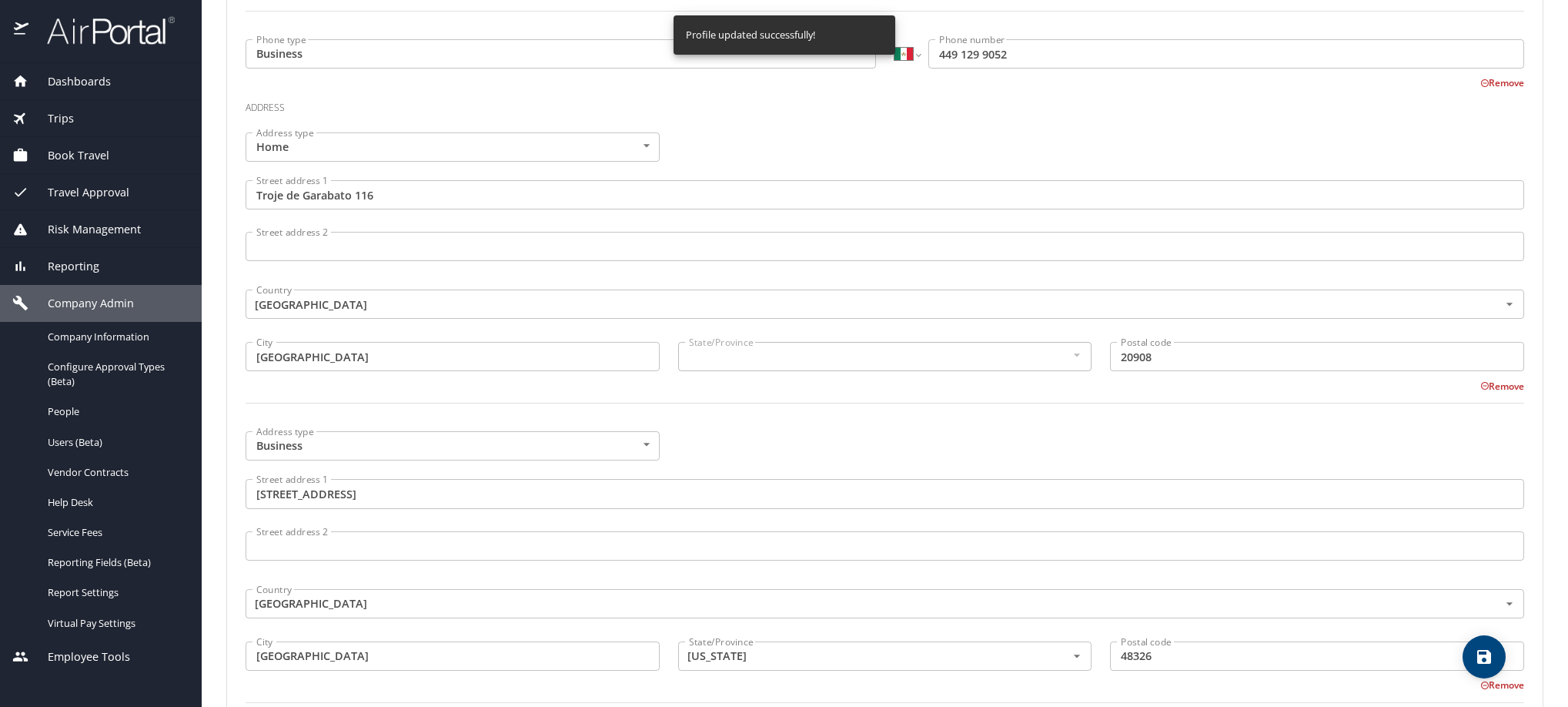
scroll to position [0, 0]
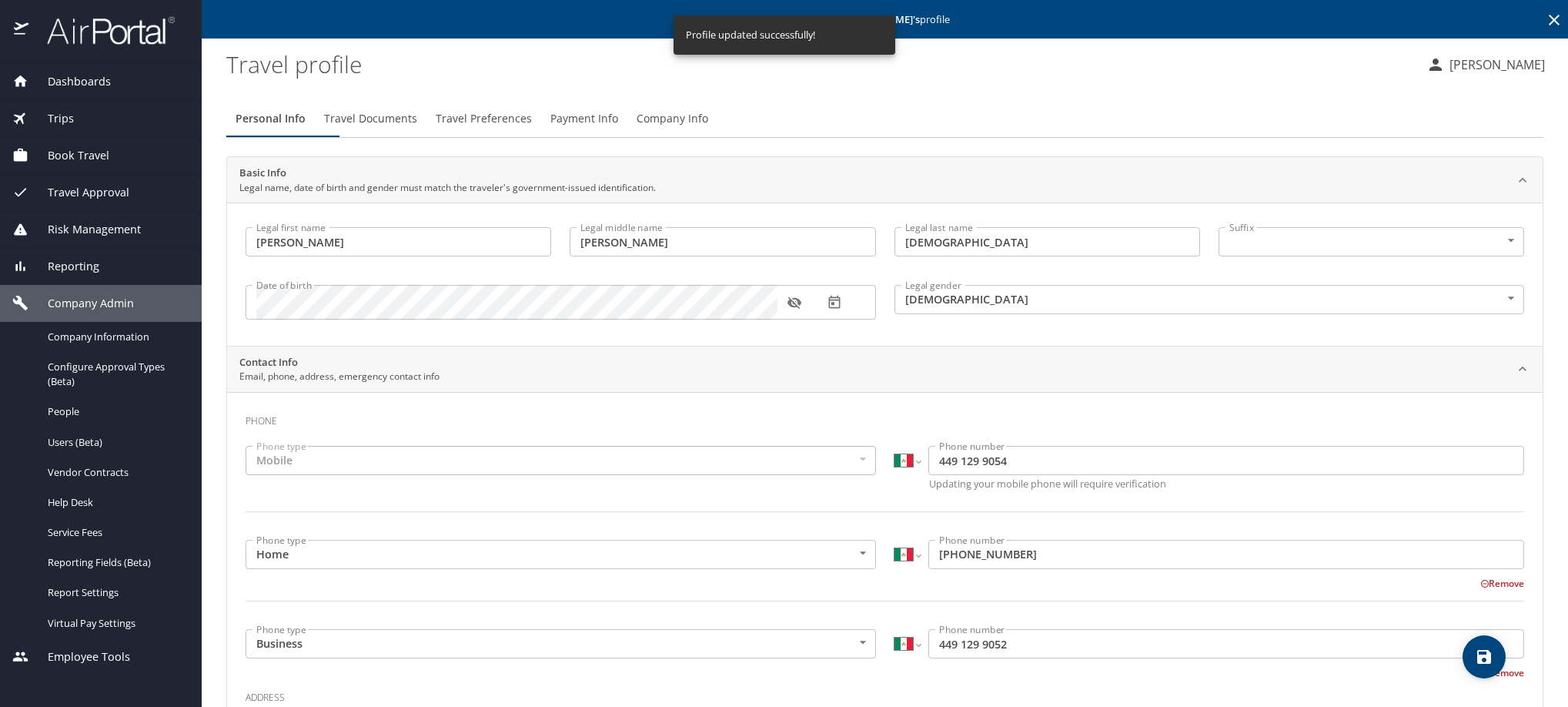
click at [709, 128] on span "Company Info" at bounding box center [672, 119] width 72 height 19
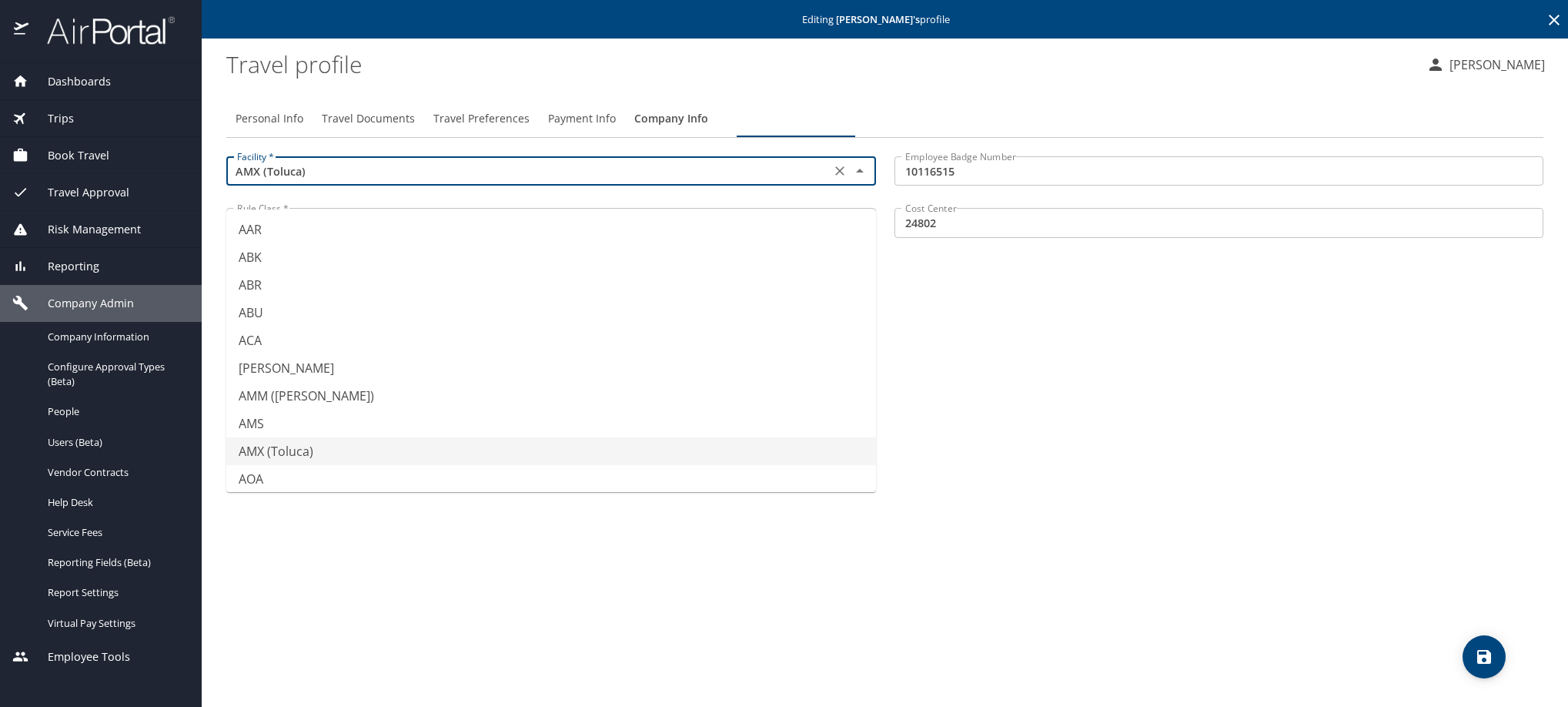
click at [469, 175] on input "AMX (Toluca)" at bounding box center [529, 171] width 595 height 20
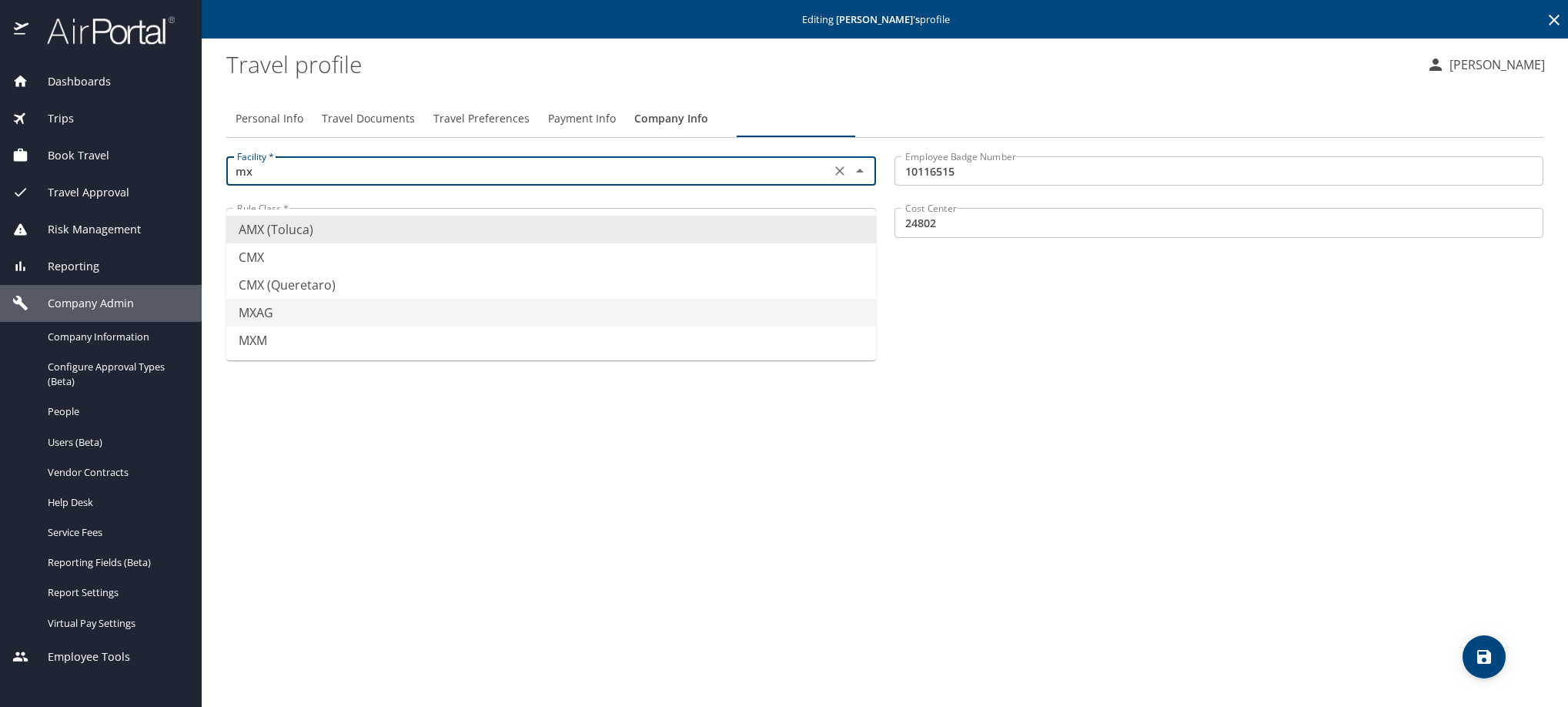
click at [363, 327] on li "MXAG" at bounding box center [552, 312] width 650 height 27
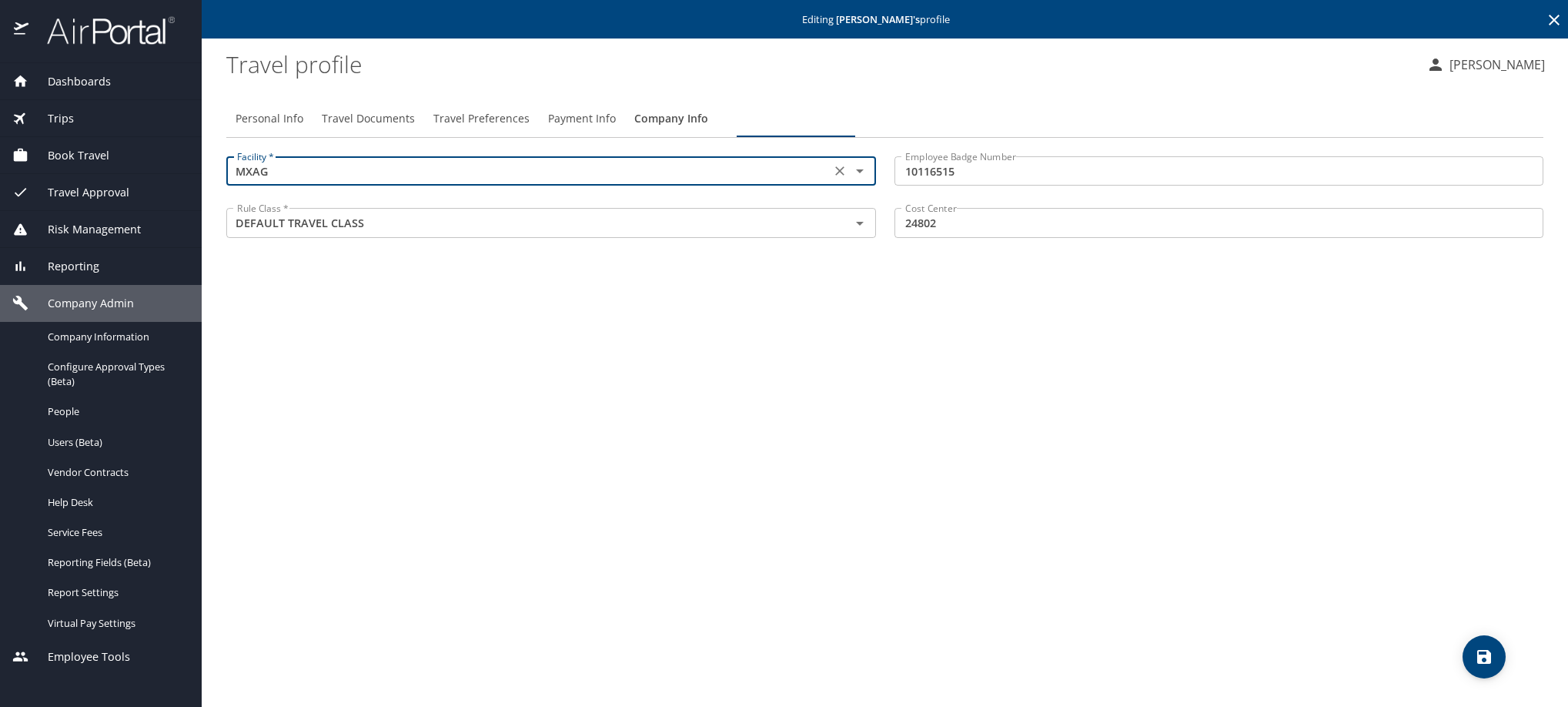
type input "MXAG"
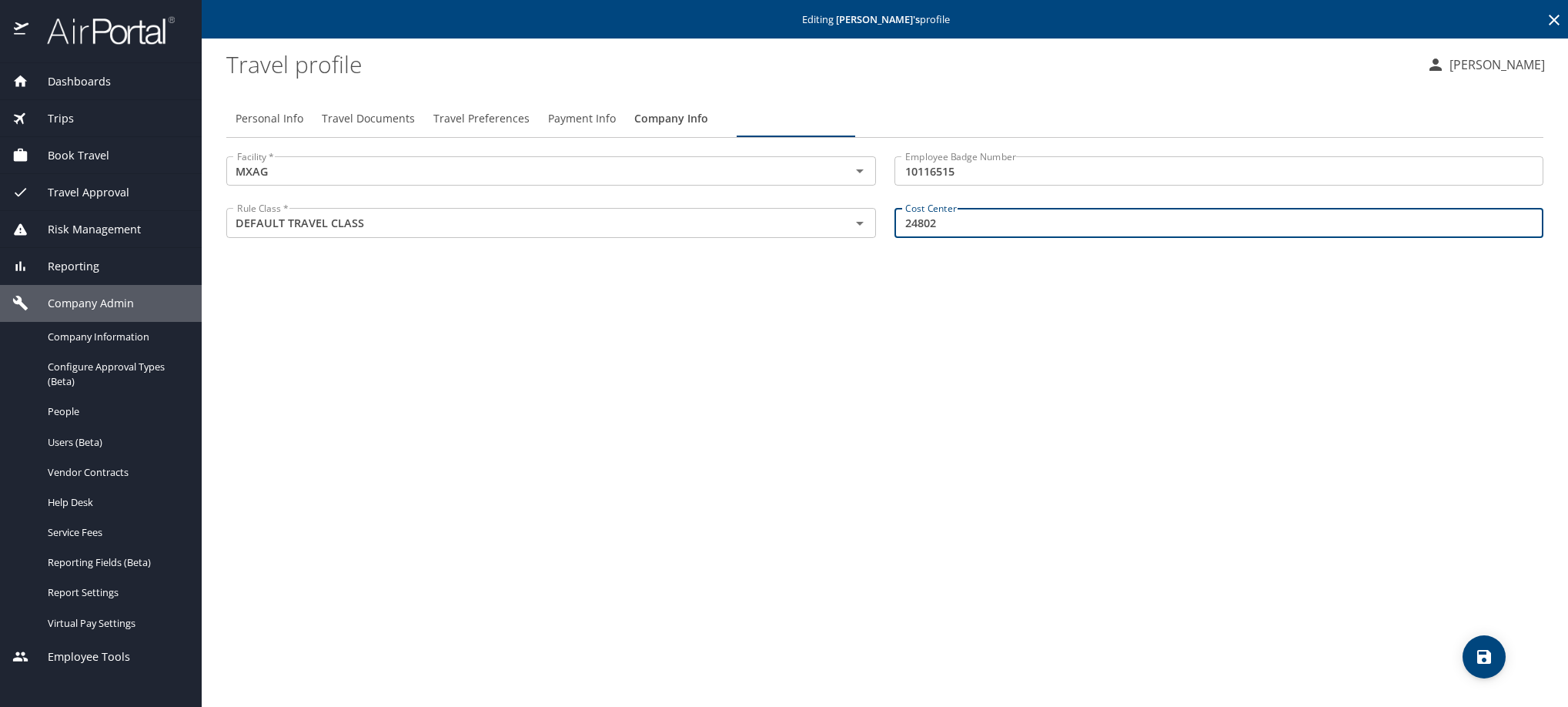
click at [1007, 237] on input "24802" at bounding box center [1220, 222] width 650 height 29
click at [1001, 237] on input "24802" at bounding box center [1220, 222] width 650 height 29
type input "24817"
click at [1556, 29] on icon at bounding box center [1554, 19] width 19 height 19
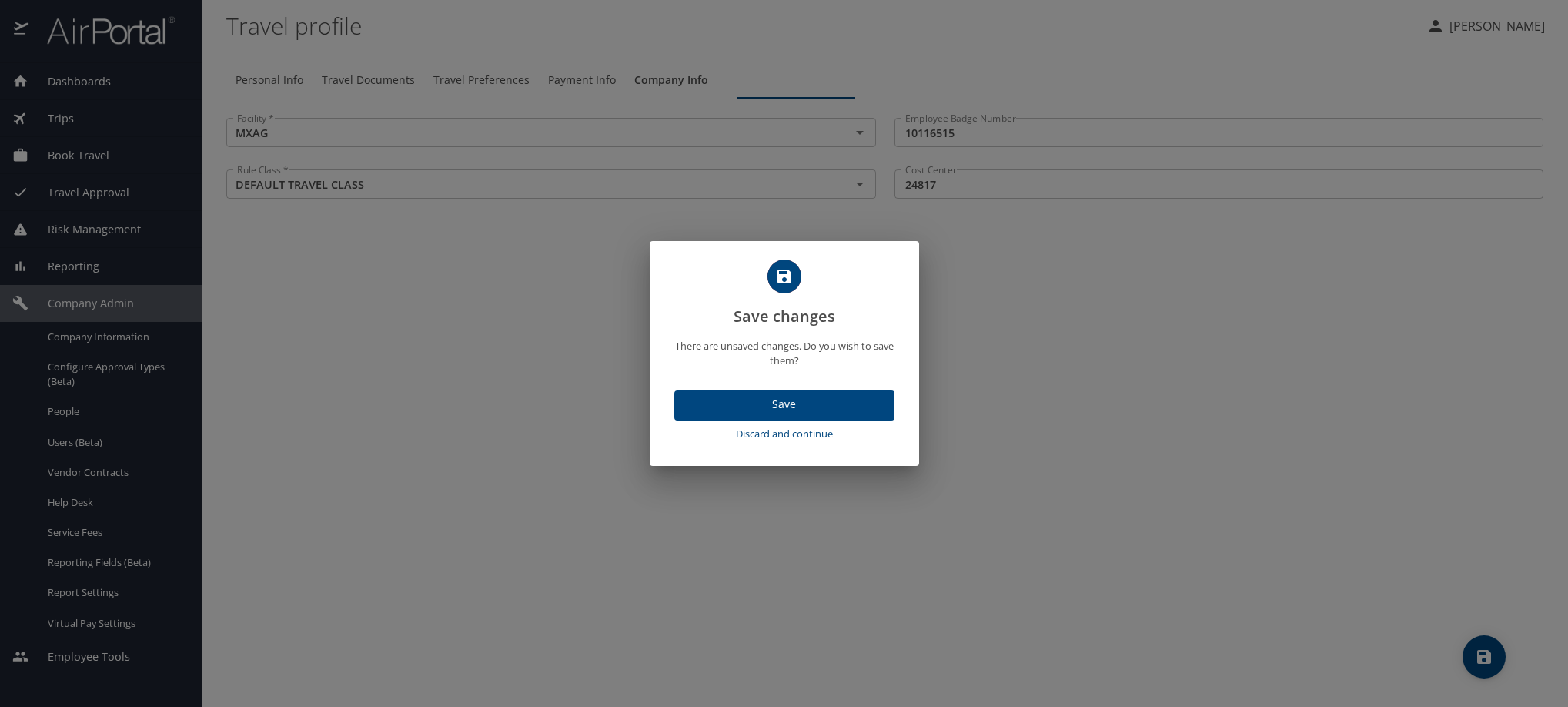
click at [799, 443] on span "Discard and continue" at bounding box center [784, 434] width 208 height 18
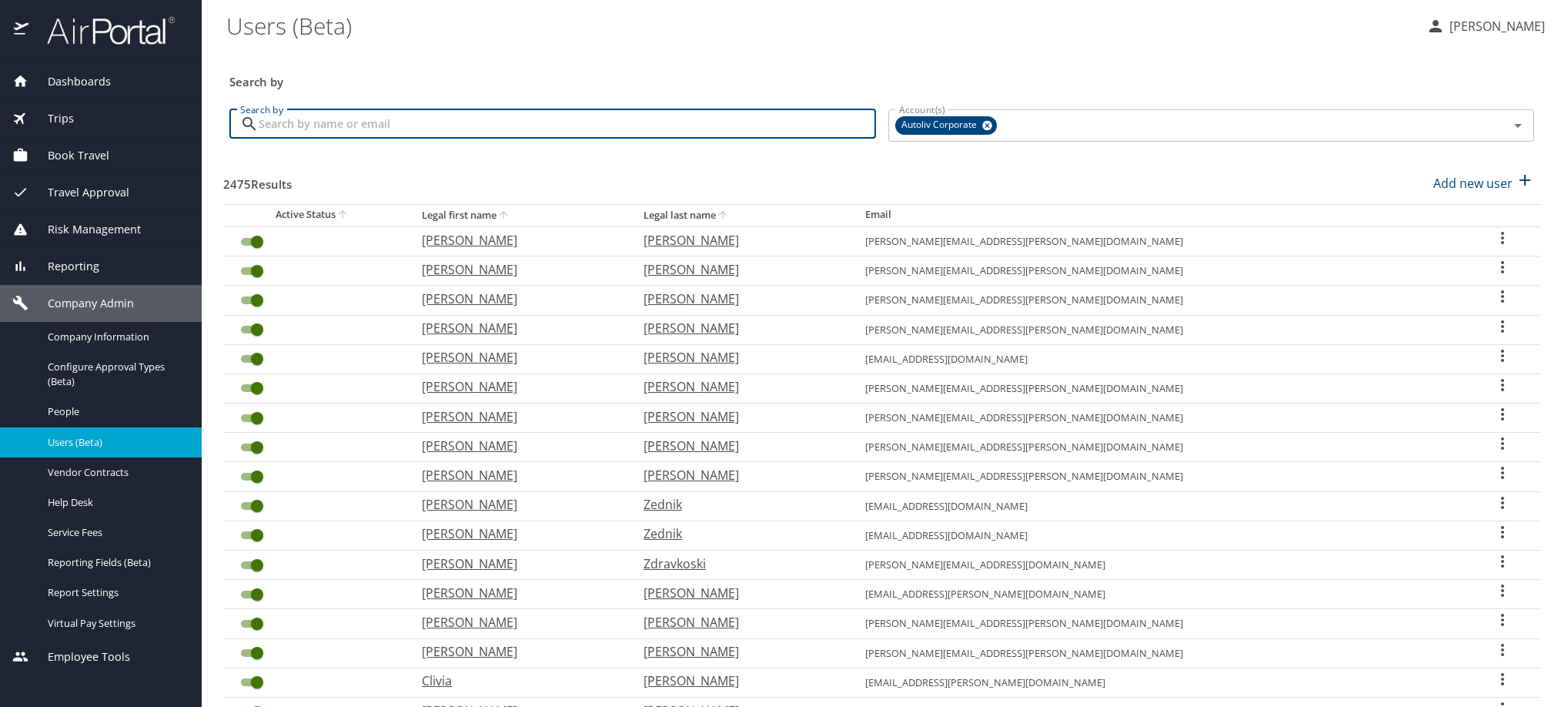
click at [510, 138] on input "Search by" at bounding box center [567, 123] width 617 height 29
paste input "[PERSON_NAME][EMAIL_ADDRESS][PERSON_NAME][DOMAIN_NAME]"
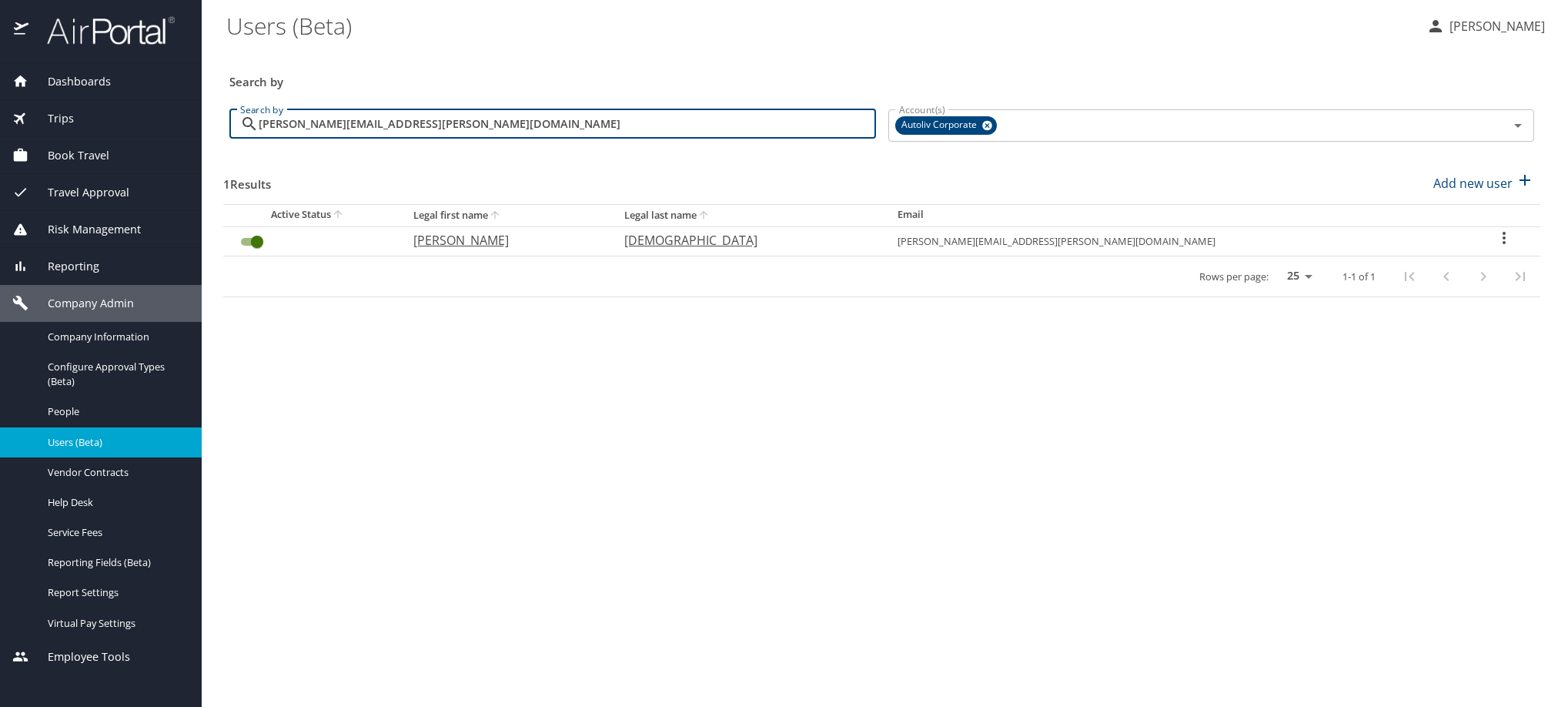
type input "[PERSON_NAME][EMAIL_ADDRESS][PERSON_NAME][DOMAIN_NAME]"
click at [1497, 247] on icon "User Search Table" at bounding box center [1504, 237] width 19 height 19
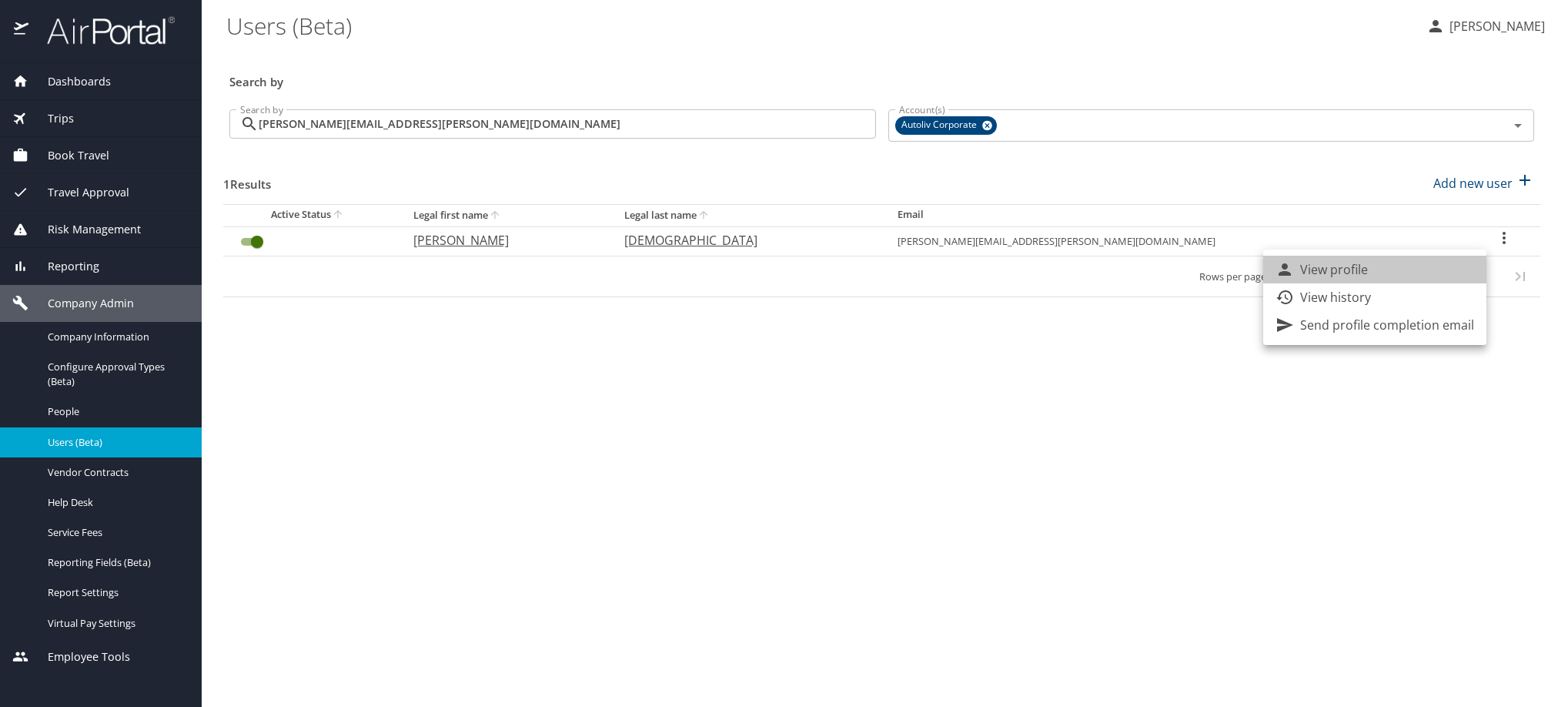
click at [1369, 270] on p "View profile" at bounding box center [1334, 269] width 67 height 19
select select "US"
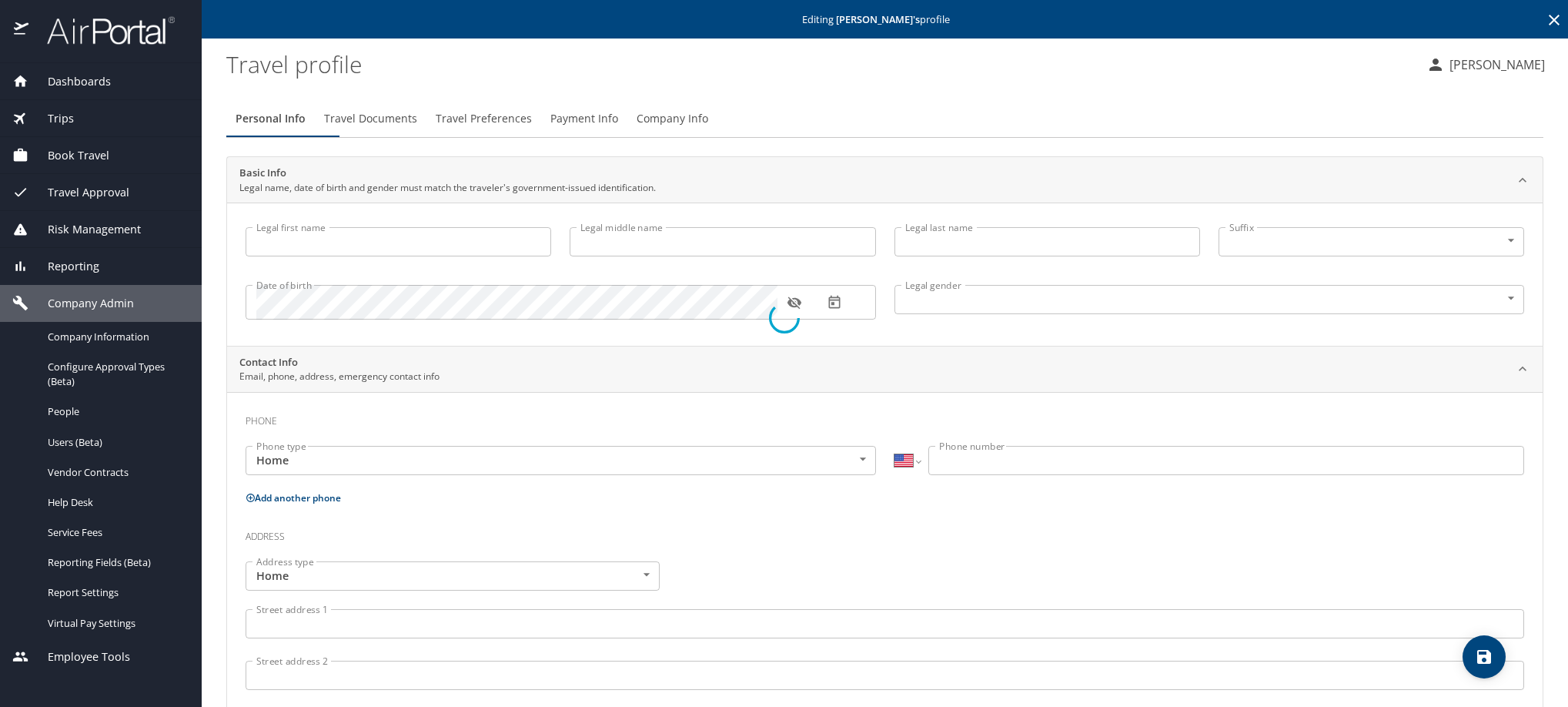
type input "[PERSON_NAME]"
type input "[DEMOGRAPHIC_DATA]"
select select "MX"
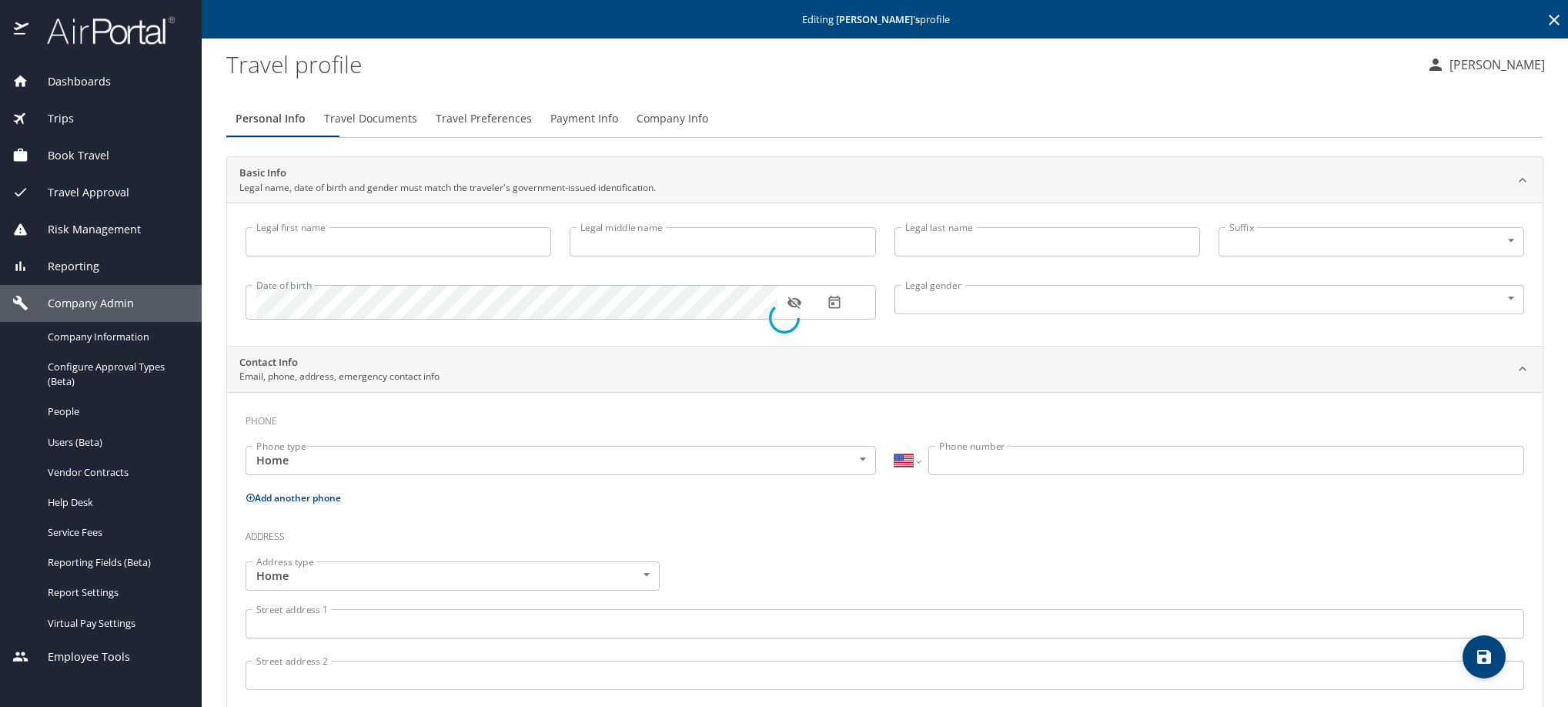
select select "MX"
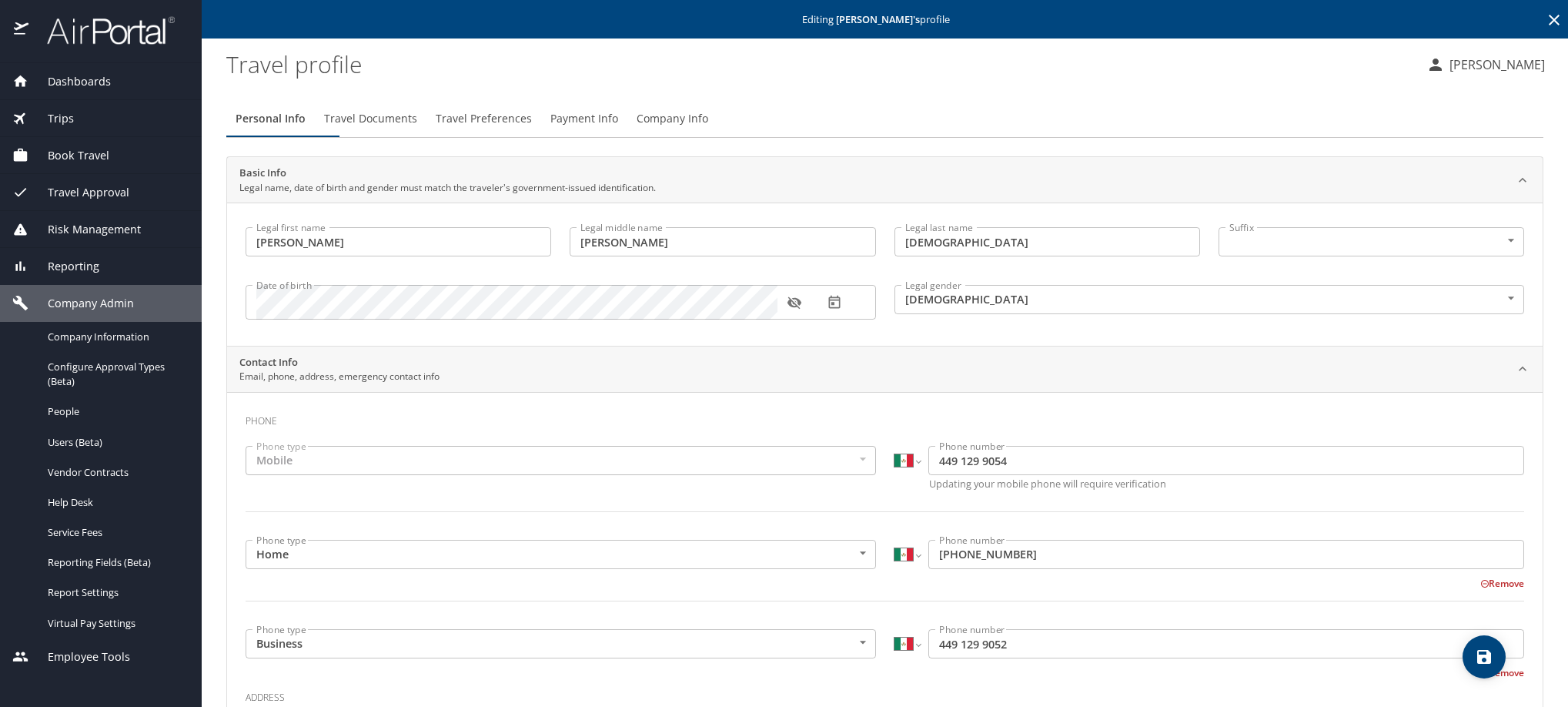
click at [709, 128] on span "Company Info" at bounding box center [672, 119] width 72 height 19
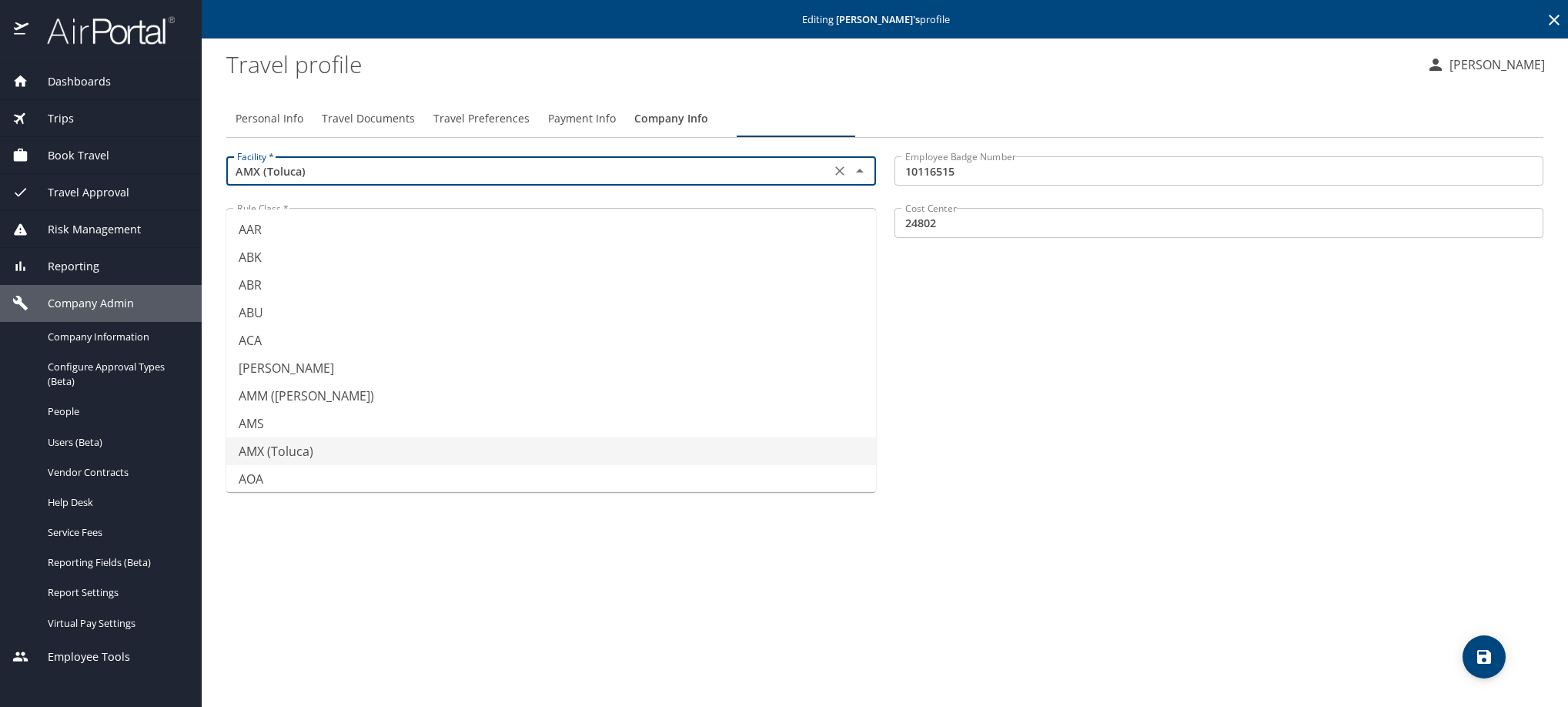
click at [678, 181] on input "AMX (Toluca)" at bounding box center [529, 171] width 595 height 20
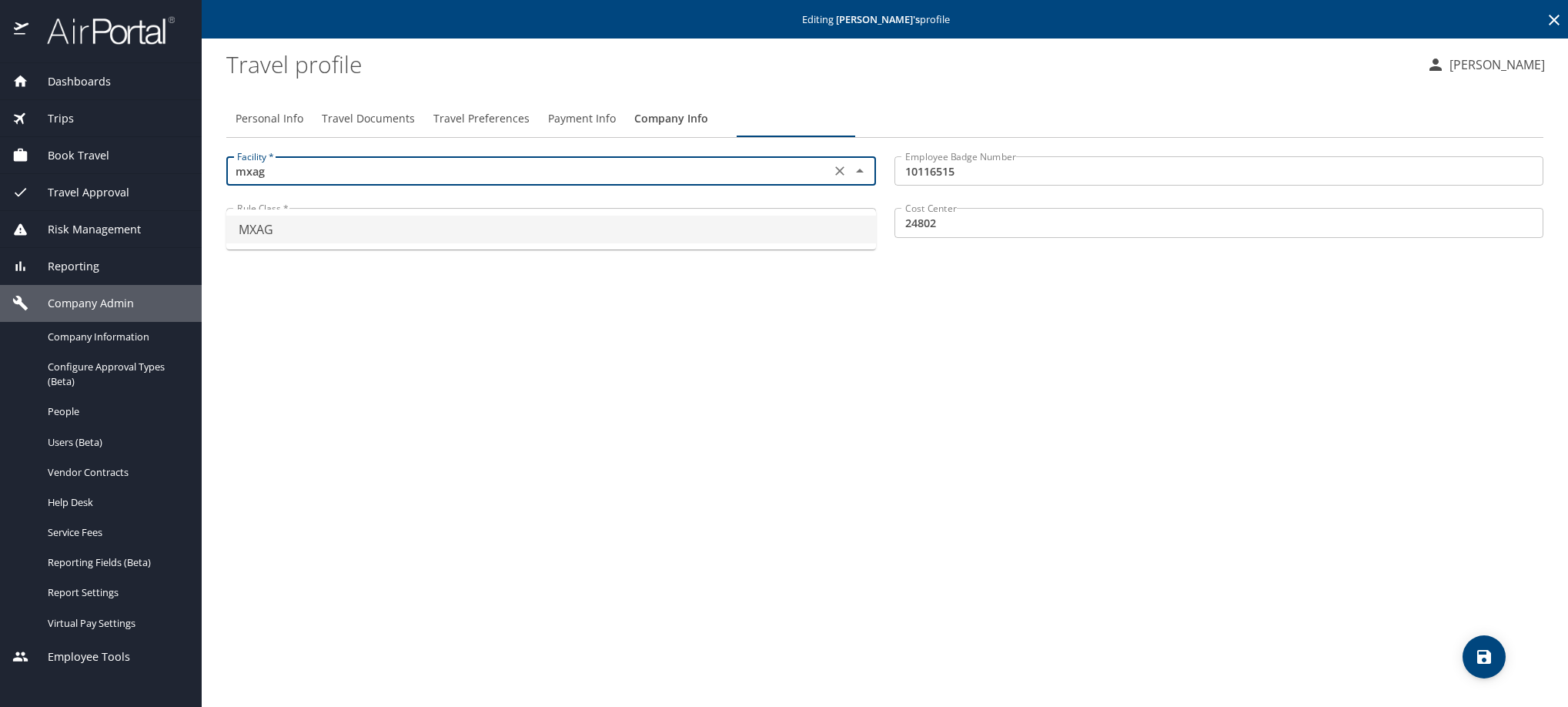
click at [608, 225] on li "MXAG" at bounding box center [552, 229] width 650 height 27
type input "MXAG"
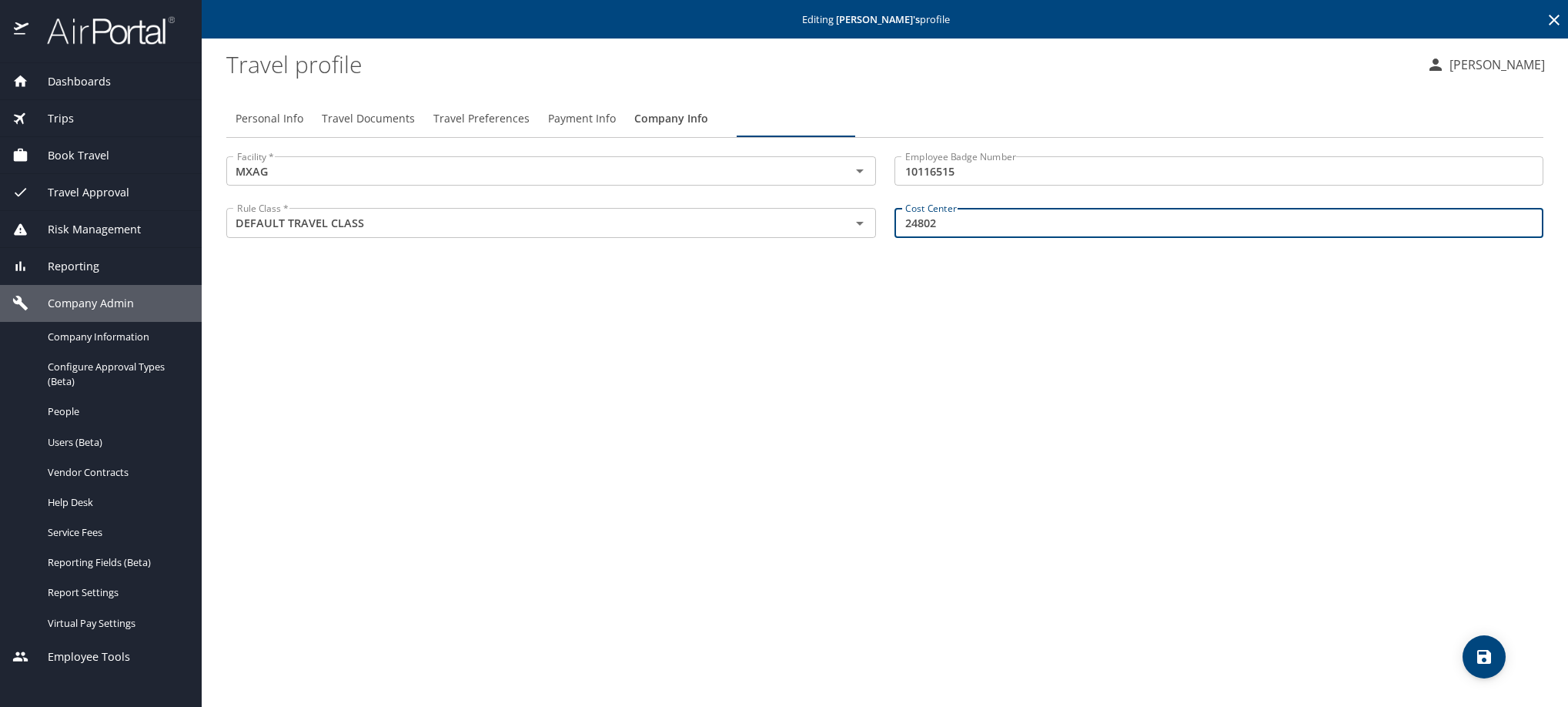
click at [1038, 237] on input "24802" at bounding box center [1220, 222] width 650 height 29
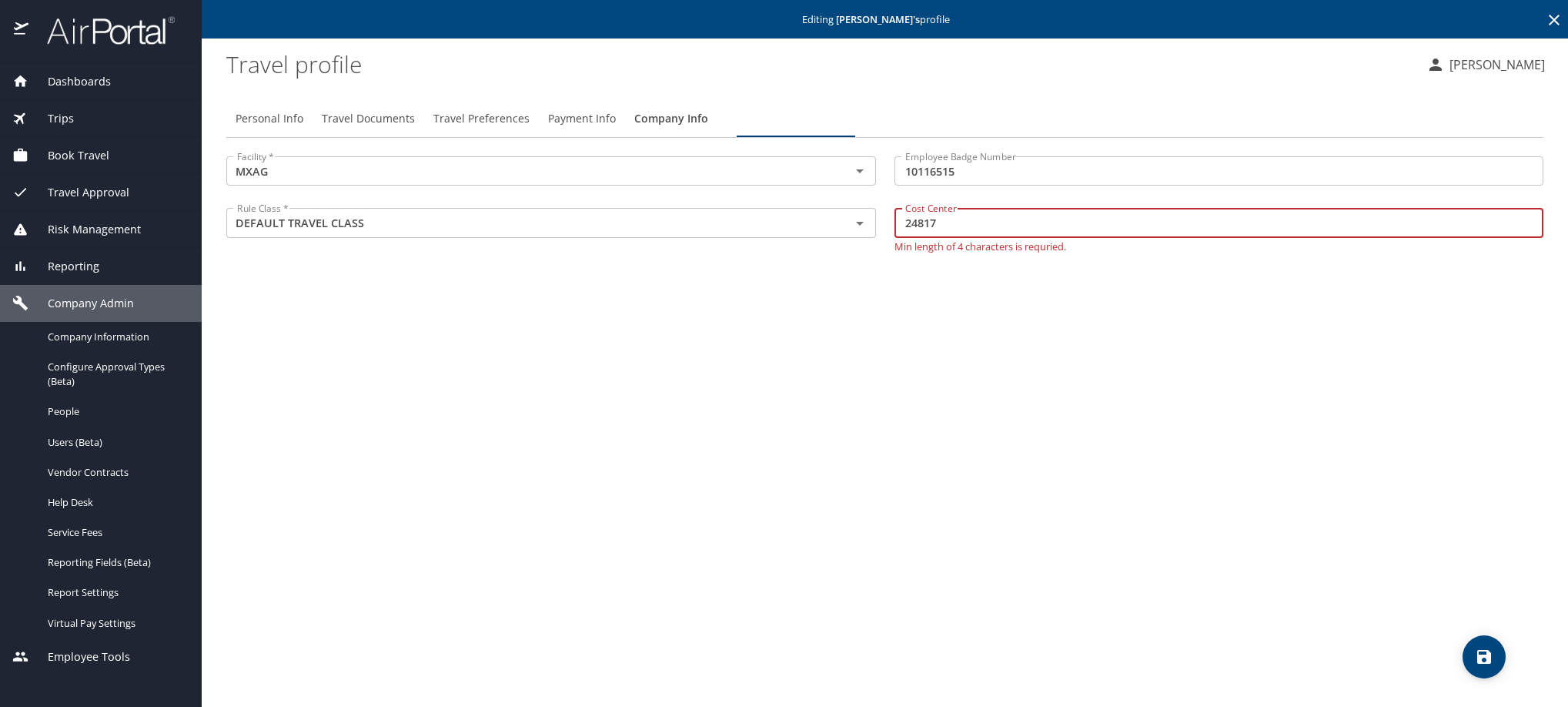
type input "24817"
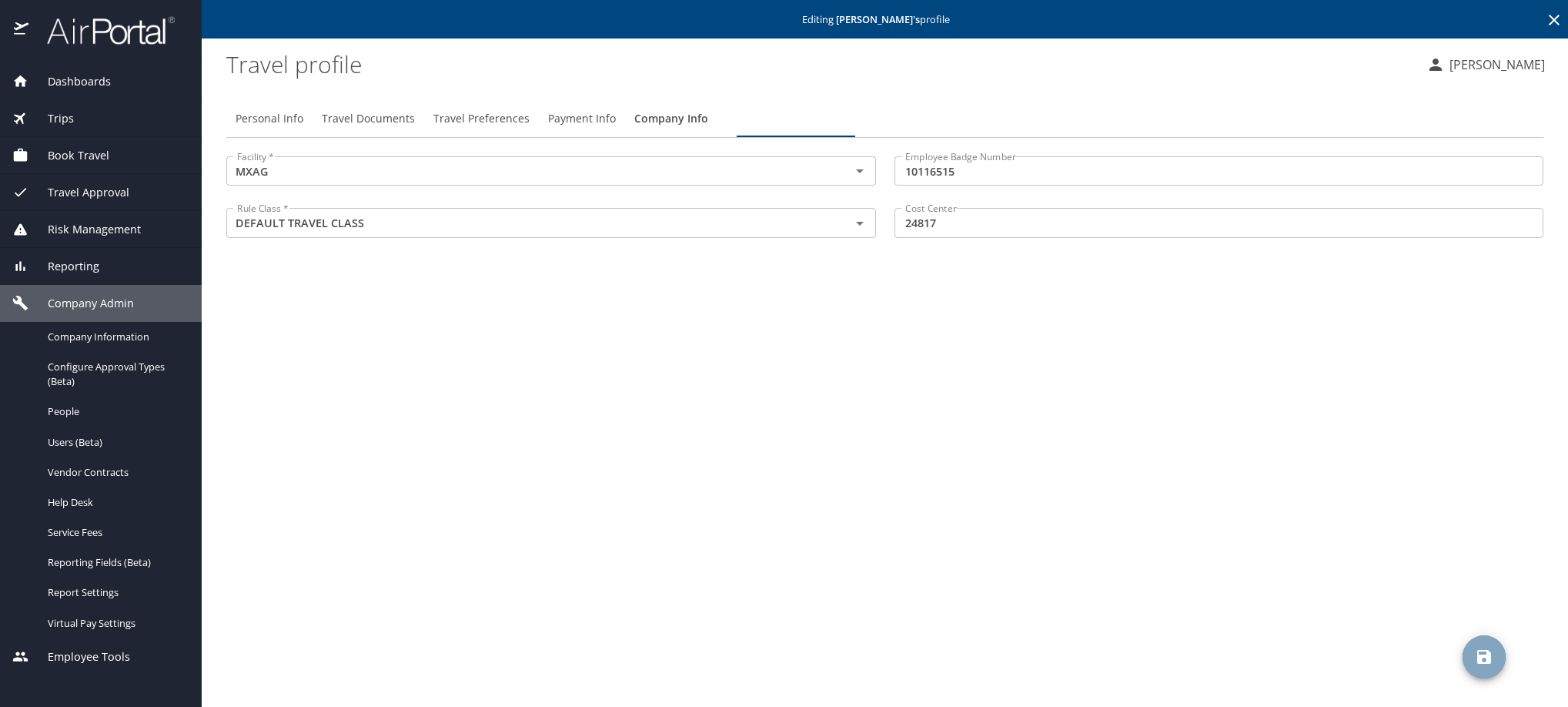
click at [1490, 658] on icon "save" at bounding box center [1485, 657] width 14 height 14
